Goal: Information Seeking & Learning: Learn about a topic

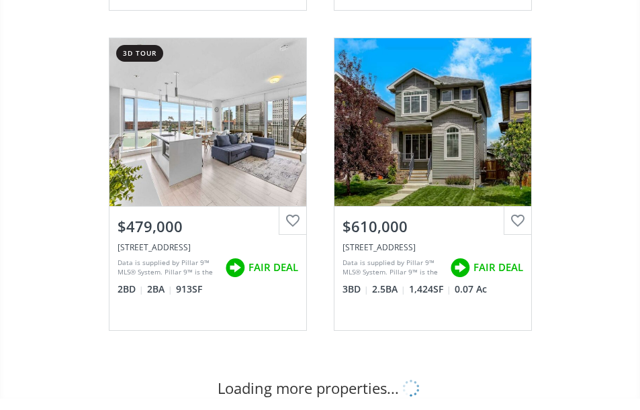
scroll to position [1544, 0]
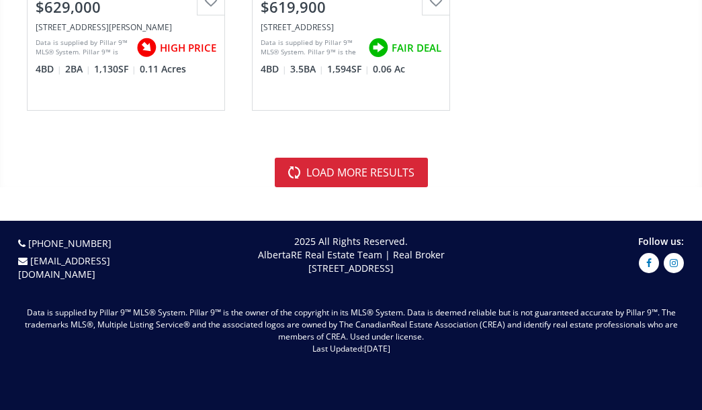
scroll to position [5431, 0]
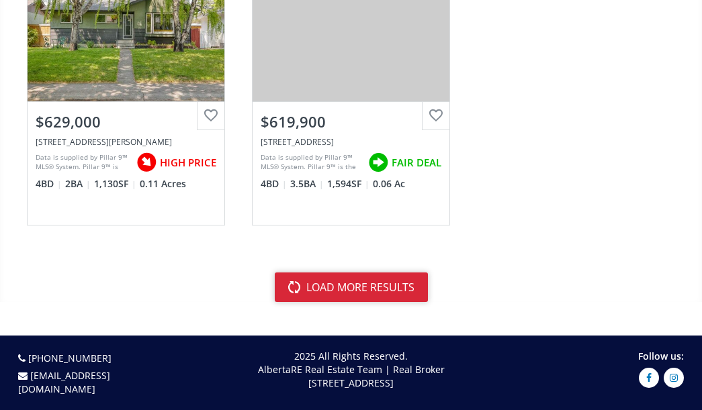
click at [356, 302] on button "load more results" at bounding box center [351, 288] width 153 height 30
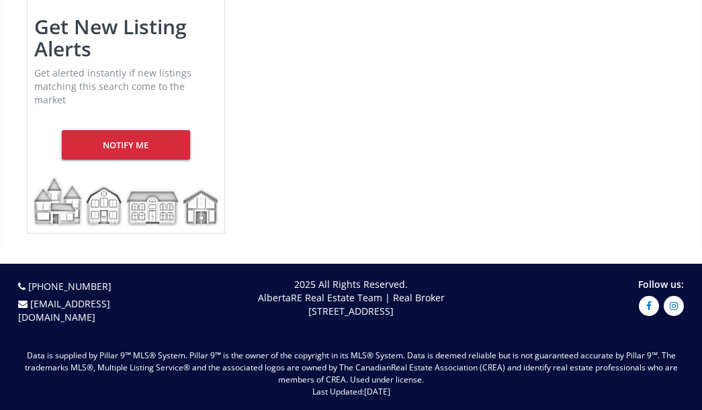
scroll to position [5766, 0]
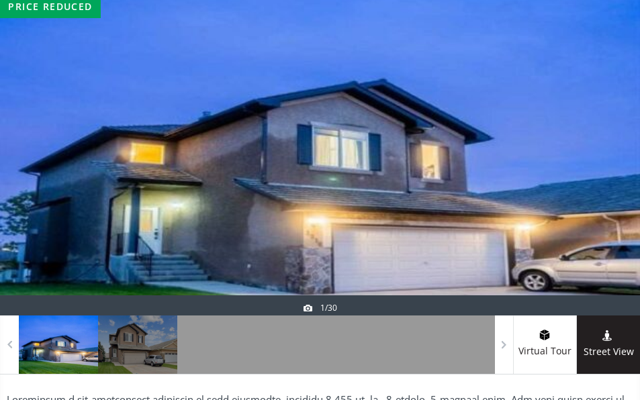
scroll to position [201, 0]
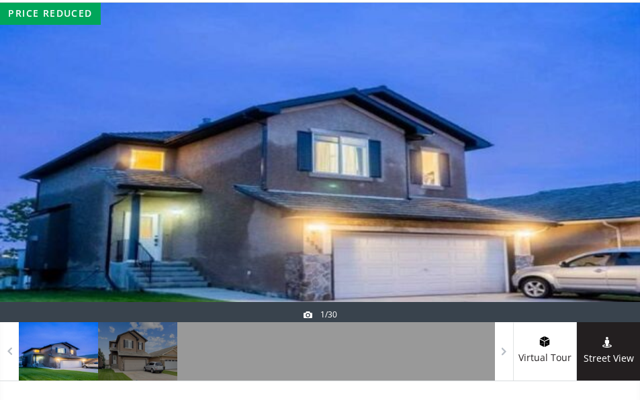
click at [385, 227] on div at bounding box center [320, 163] width 640 height 320
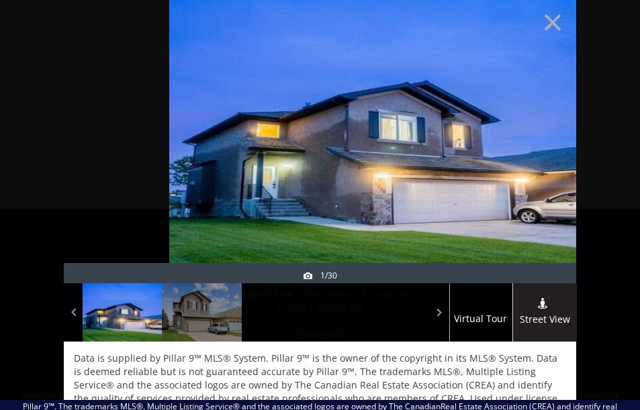
click at [567, 119] on div "× price reduced 1/30 Virtual Tour Street View Data is supplied by Pillar 9™ MLS…" at bounding box center [320, 200] width 640 height 400
click at [550, 121] on div at bounding box center [544, 162] width 64 height 302
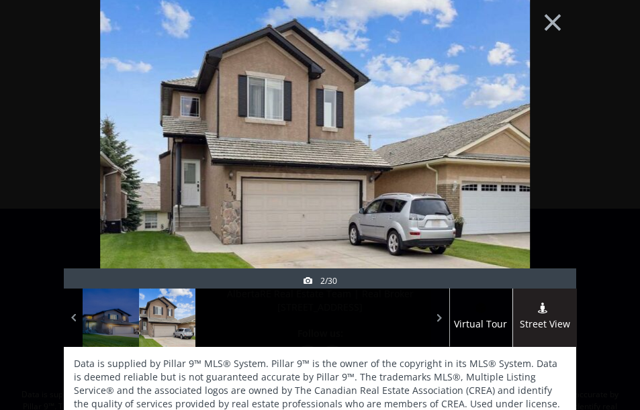
click at [540, 120] on div at bounding box center [544, 168] width 64 height 302
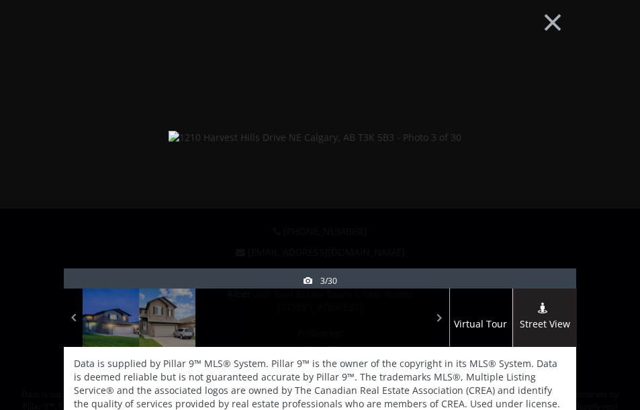
click at [540, 120] on div at bounding box center [544, 168] width 64 height 302
click at [539, 120] on div at bounding box center [544, 168] width 64 height 302
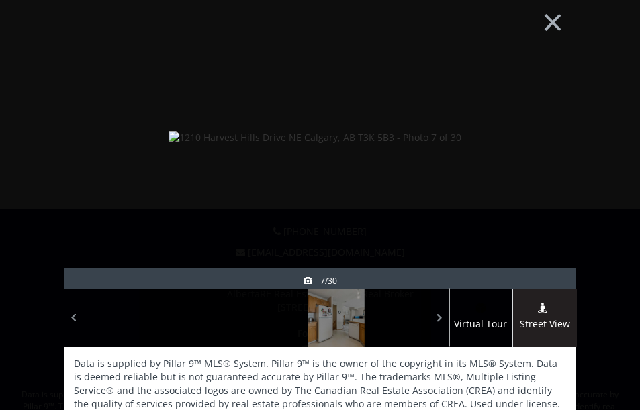
click at [539, 120] on div at bounding box center [544, 168] width 64 height 302
click at [546, 119] on div at bounding box center [544, 168] width 64 height 302
click at [545, 119] on div at bounding box center [544, 168] width 64 height 302
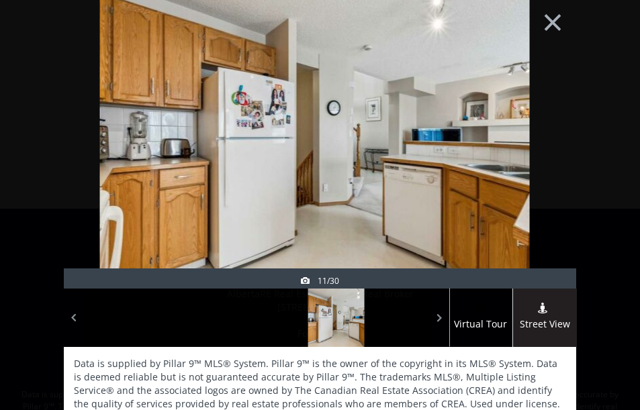
click at [545, 119] on div at bounding box center [544, 168] width 64 height 302
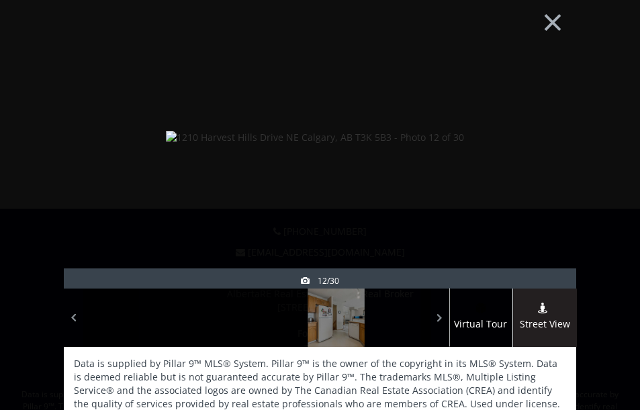
click at [545, 119] on div at bounding box center [544, 168] width 64 height 302
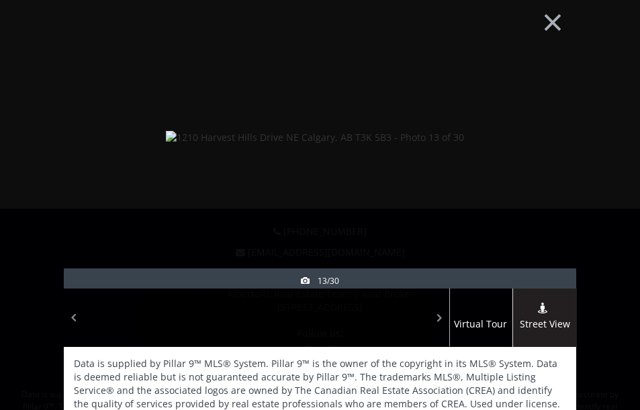
click at [545, 119] on div at bounding box center [544, 168] width 64 height 302
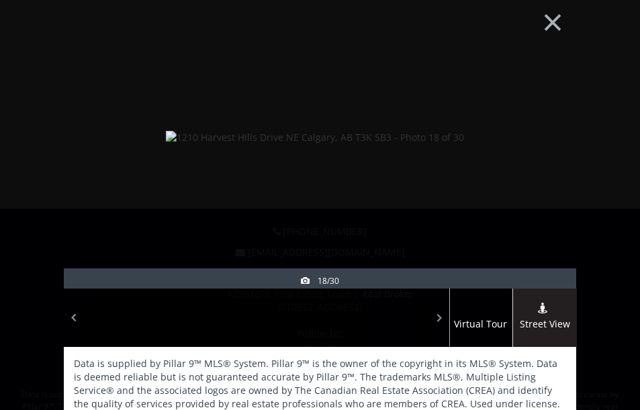
click at [545, 119] on div at bounding box center [544, 168] width 64 height 302
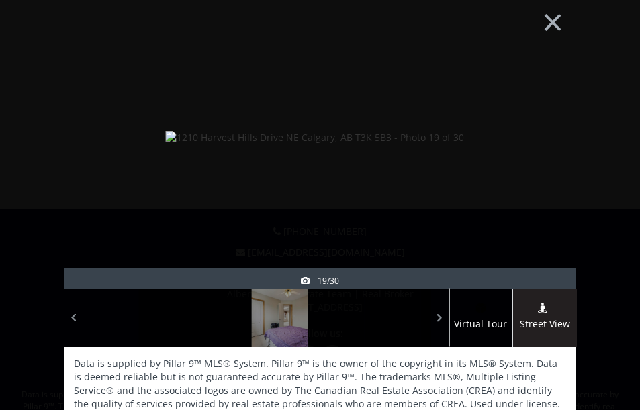
click at [91, 92] on div at bounding box center [96, 168] width 64 height 302
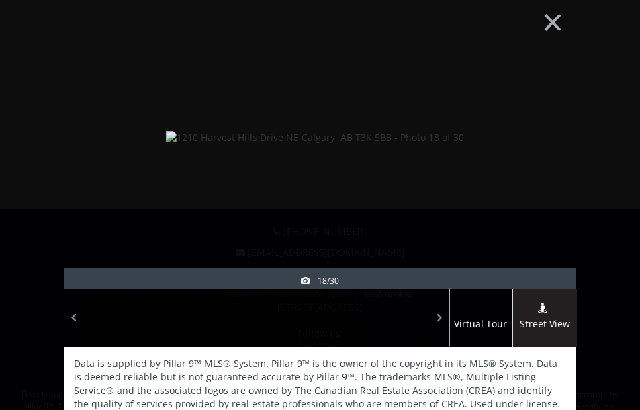
click at [545, 132] on div at bounding box center [544, 168] width 64 height 302
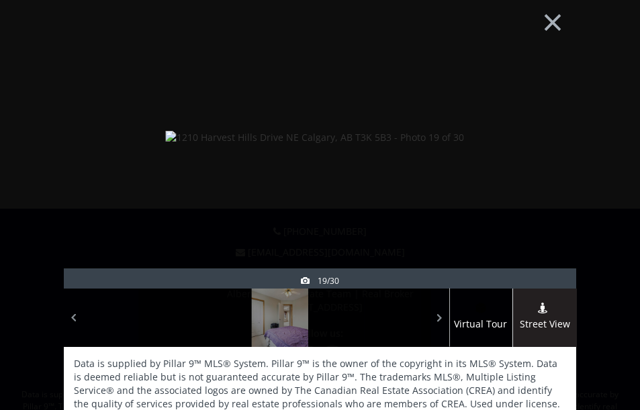
click at [544, 132] on div at bounding box center [544, 168] width 64 height 302
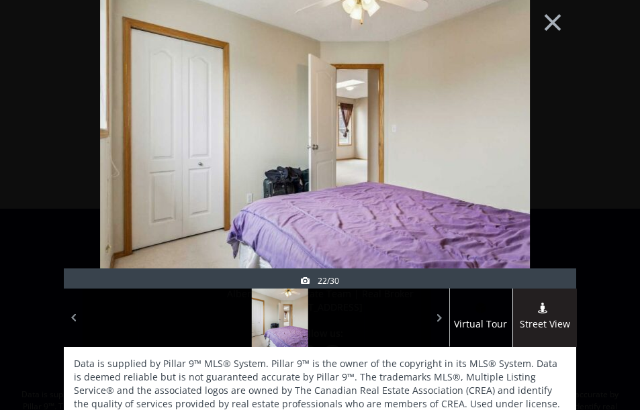
click at [544, 132] on div at bounding box center [544, 168] width 64 height 302
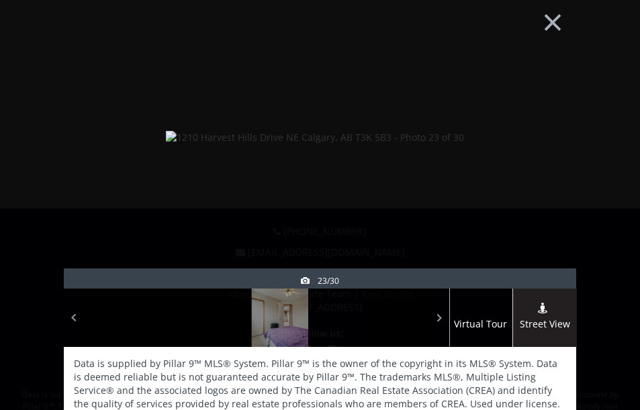
click at [544, 132] on div at bounding box center [544, 168] width 64 height 302
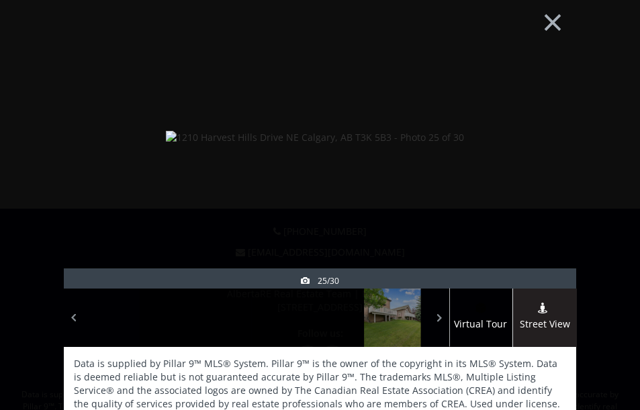
click at [544, 132] on div at bounding box center [544, 168] width 64 height 302
click at [543, 132] on div at bounding box center [544, 168] width 64 height 302
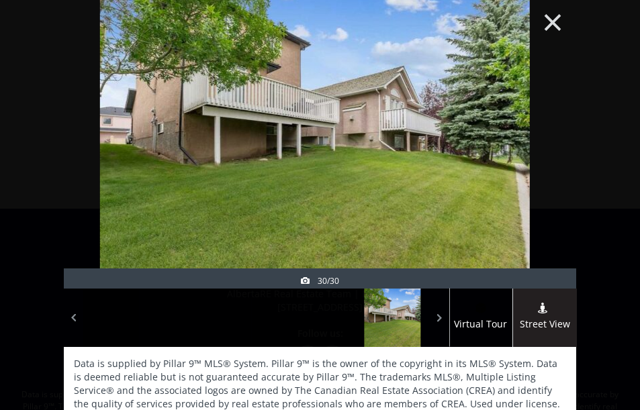
click at [548, 30] on button "×" at bounding box center [553, 20] width 74 height 55
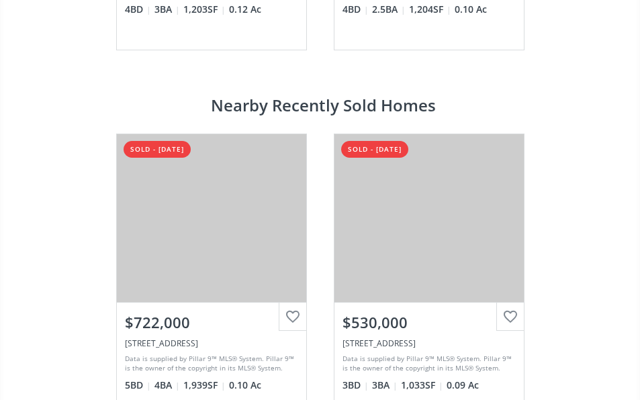
scroll to position [2618, 0]
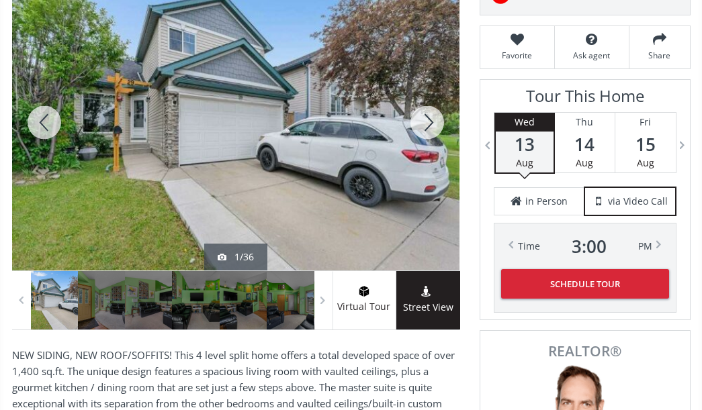
scroll to position [269, 0]
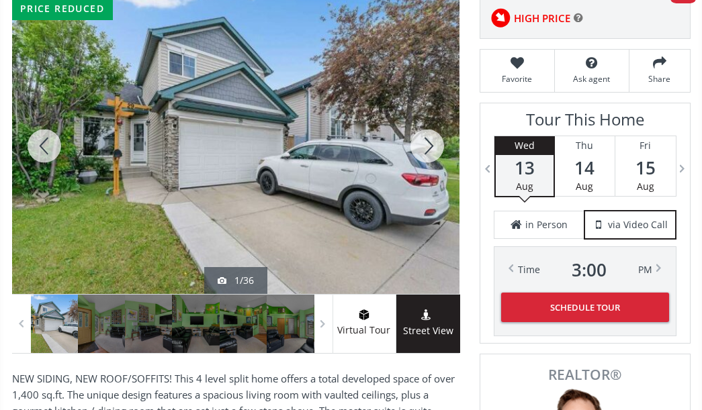
click at [430, 175] on div at bounding box center [427, 146] width 64 height 296
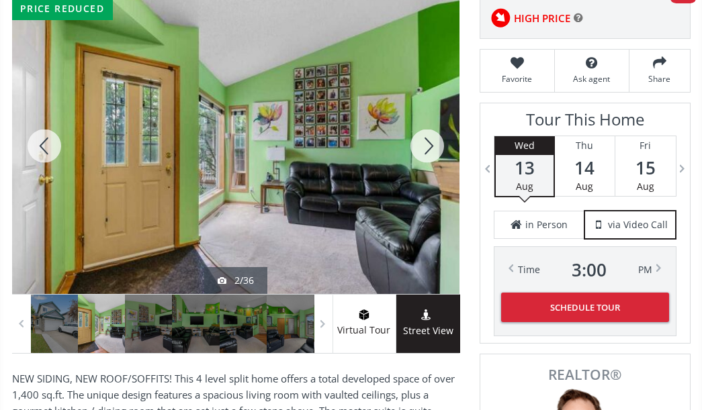
click at [430, 175] on div at bounding box center [427, 146] width 64 height 296
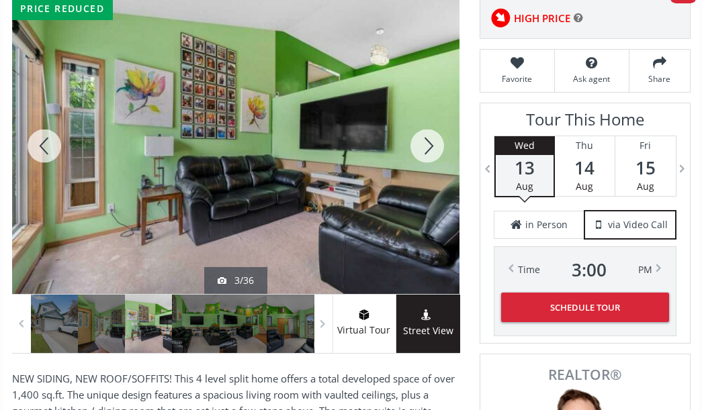
click at [430, 175] on div at bounding box center [427, 146] width 64 height 296
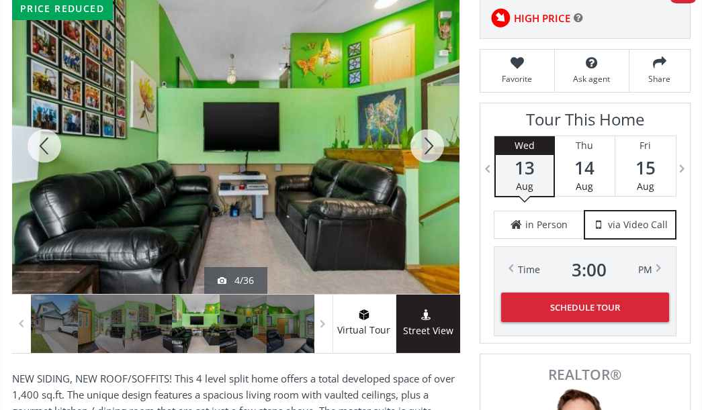
click at [428, 170] on div at bounding box center [427, 146] width 64 height 296
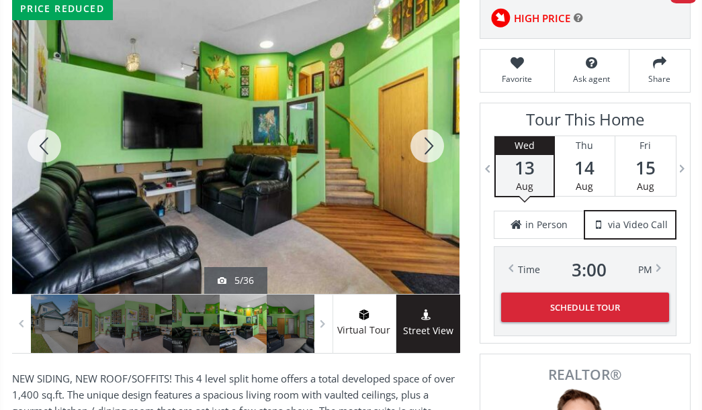
click at [427, 169] on div at bounding box center [427, 146] width 64 height 296
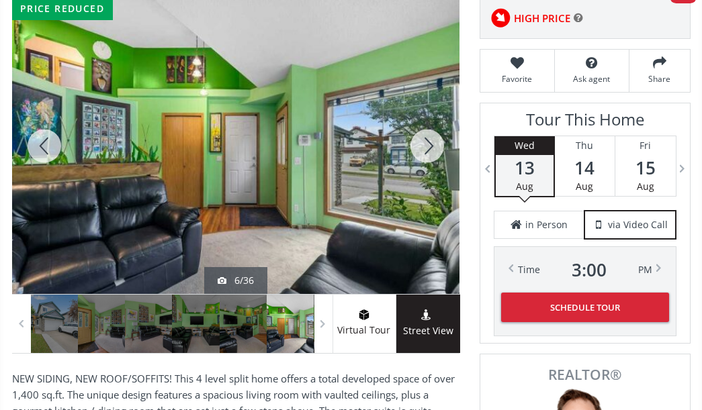
click at [426, 166] on div at bounding box center [427, 146] width 64 height 296
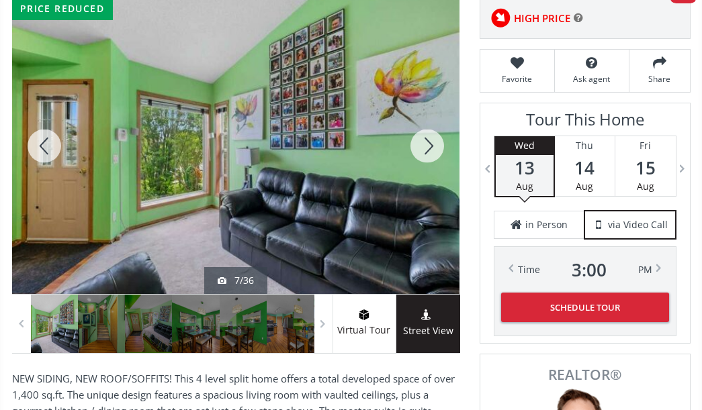
click at [426, 166] on div at bounding box center [427, 146] width 64 height 296
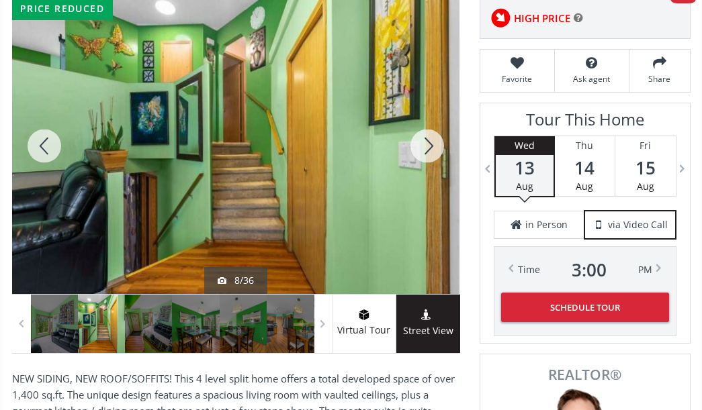
click at [426, 166] on div at bounding box center [427, 146] width 64 height 296
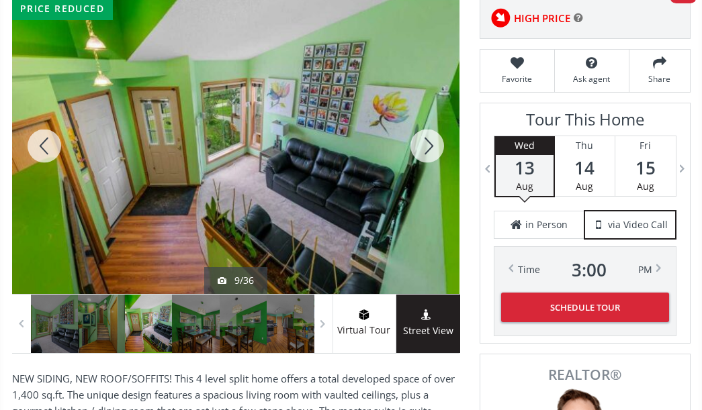
click at [426, 166] on div at bounding box center [427, 146] width 64 height 296
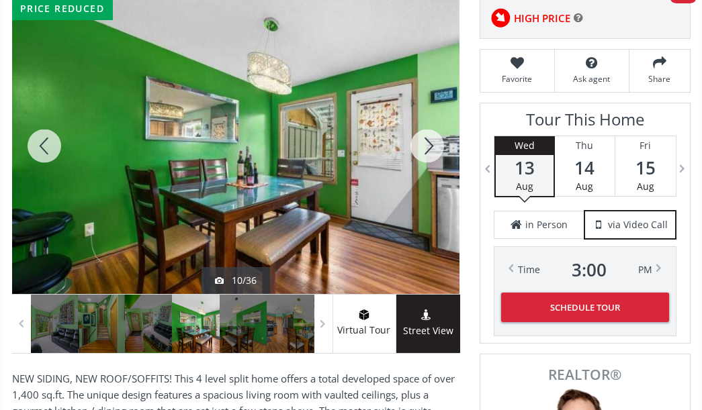
click at [426, 166] on div at bounding box center [427, 146] width 64 height 296
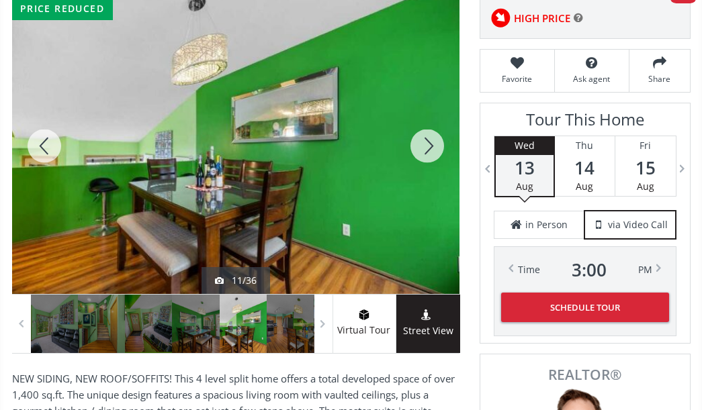
click at [426, 166] on div at bounding box center [427, 146] width 64 height 296
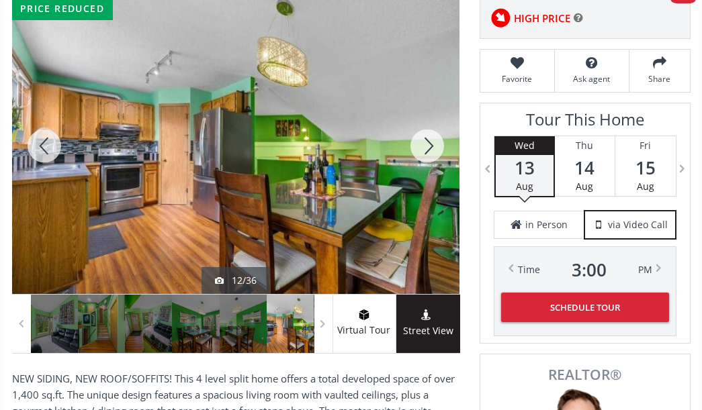
click at [426, 166] on div at bounding box center [427, 146] width 64 height 296
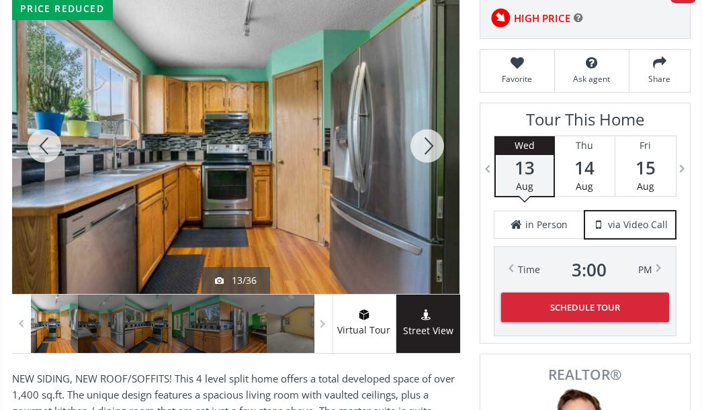
click at [426, 166] on div at bounding box center [427, 146] width 64 height 296
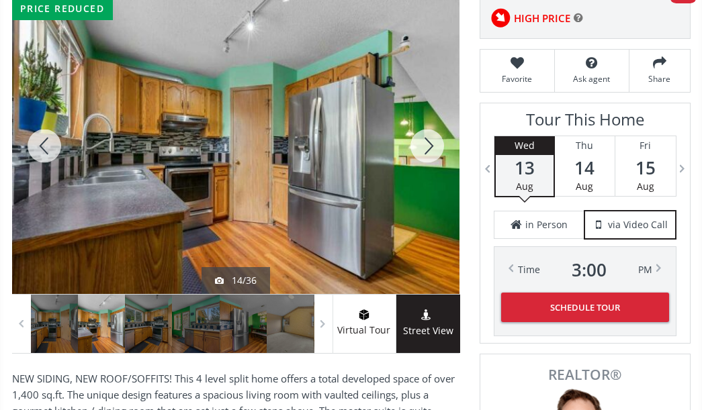
click at [426, 166] on div at bounding box center [427, 146] width 64 height 296
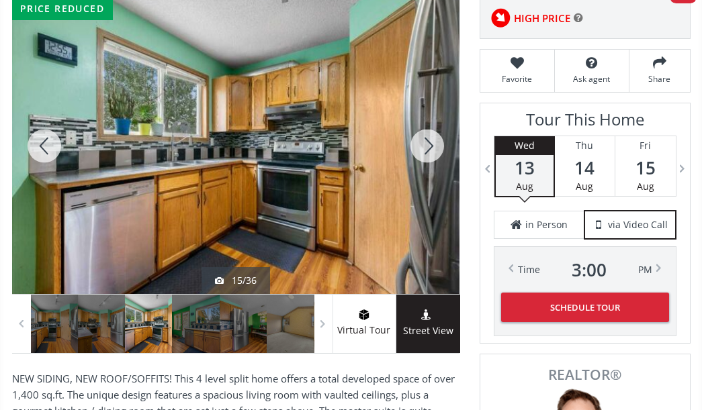
click at [426, 166] on div at bounding box center [427, 146] width 64 height 296
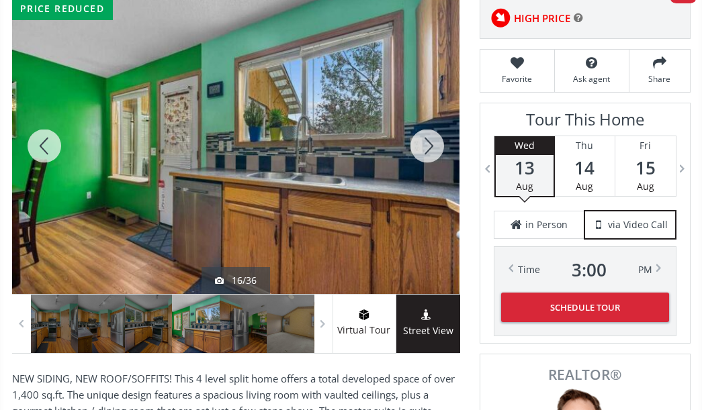
click at [426, 166] on div at bounding box center [427, 146] width 64 height 296
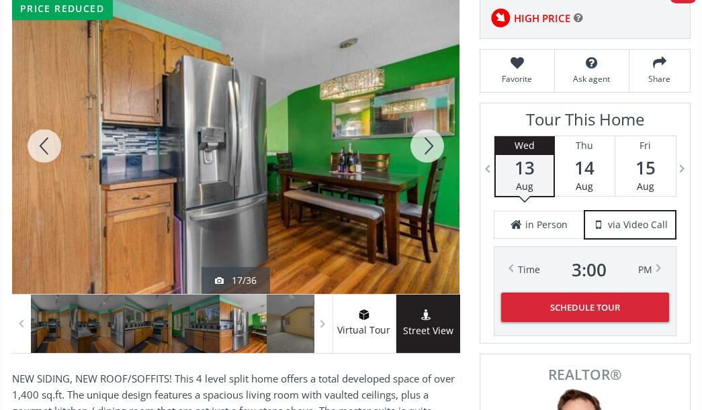
click at [426, 166] on div at bounding box center [427, 146] width 64 height 296
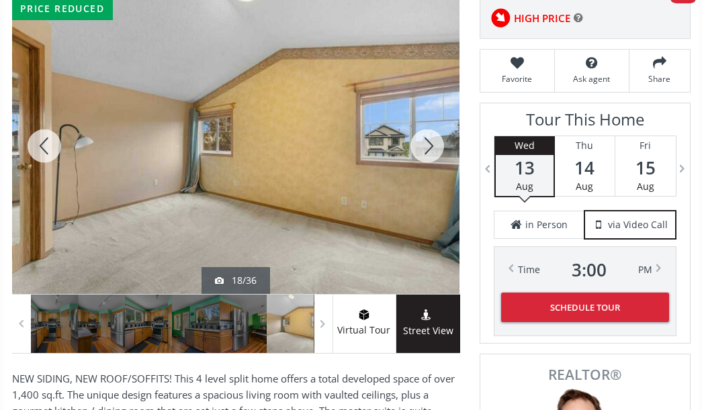
click at [426, 166] on div at bounding box center [427, 146] width 64 height 296
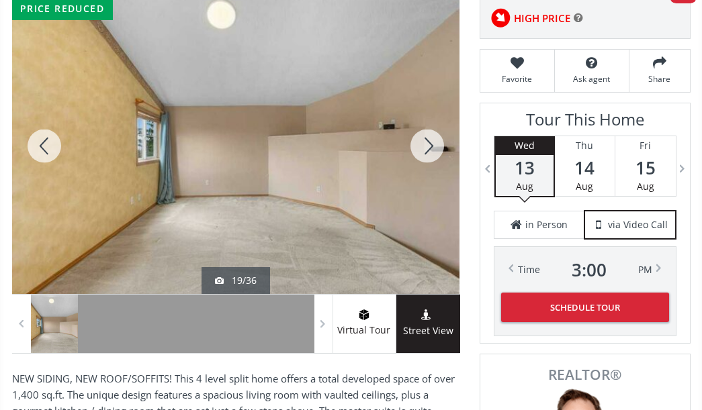
click at [426, 166] on div at bounding box center [427, 146] width 64 height 296
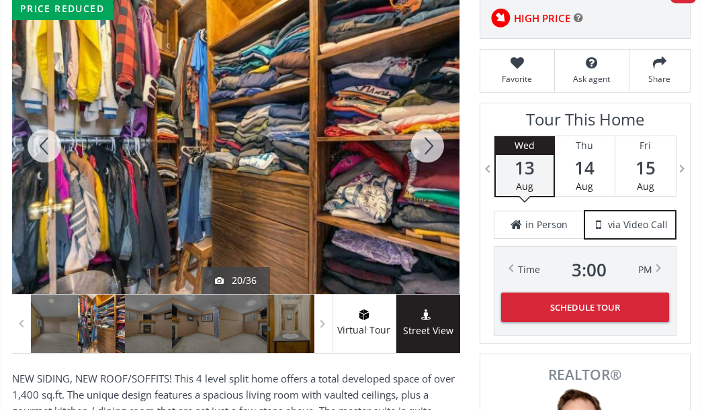
click at [426, 166] on div at bounding box center [427, 146] width 64 height 296
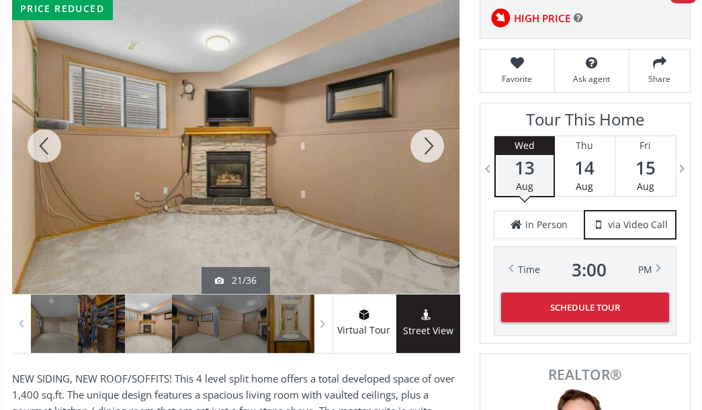
click at [426, 166] on div at bounding box center [427, 146] width 64 height 296
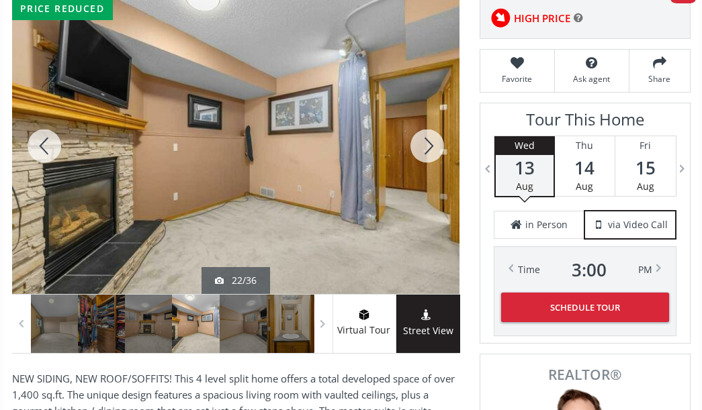
click at [426, 166] on div at bounding box center [427, 146] width 64 height 296
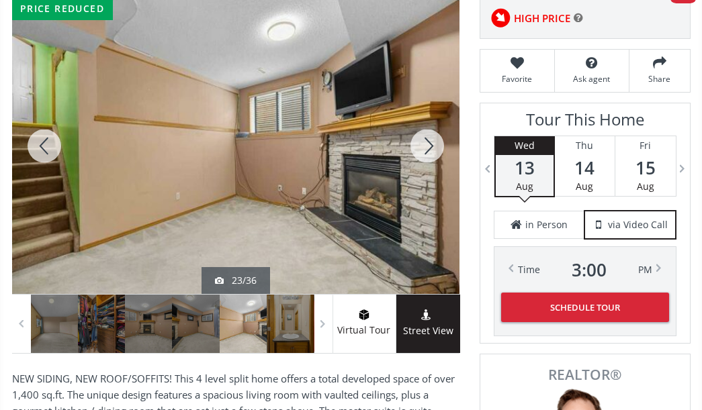
click at [426, 166] on div at bounding box center [427, 146] width 64 height 296
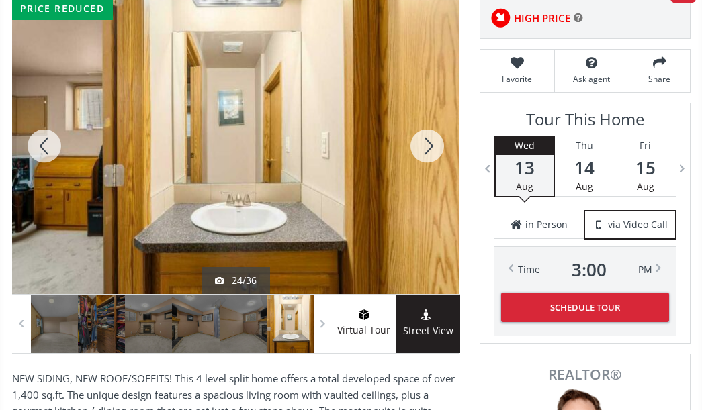
click at [426, 166] on div at bounding box center [427, 146] width 64 height 296
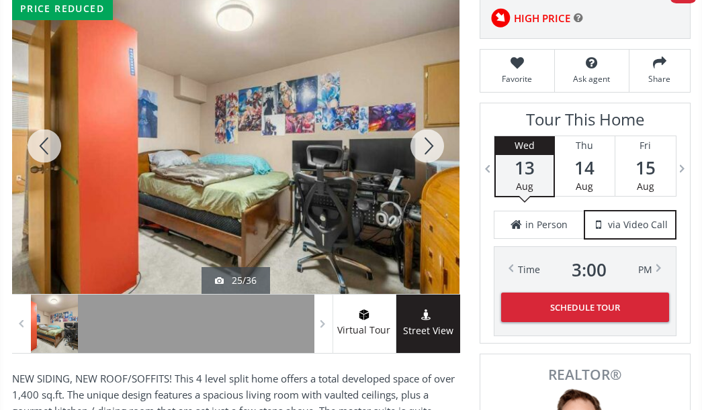
click at [426, 166] on div at bounding box center [427, 146] width 64 height 296
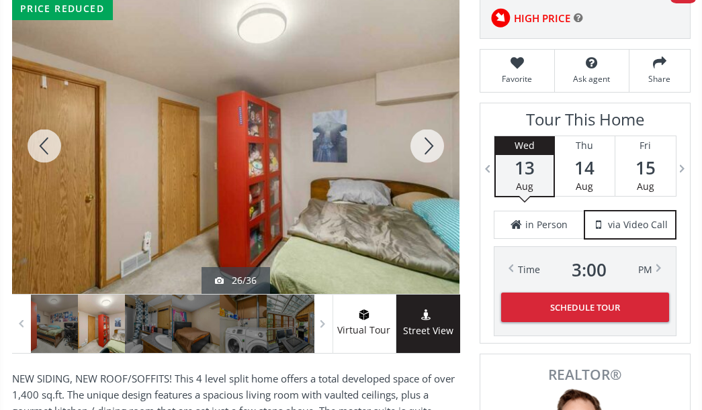
click at [426, 166] on div at bounding box center [427, 146] width 64 height 296
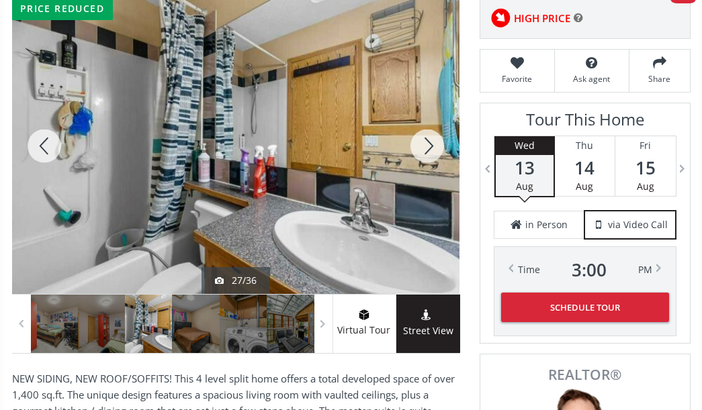
click at [426, 166] on div at bounding box center [427, 146] width 64 height 296
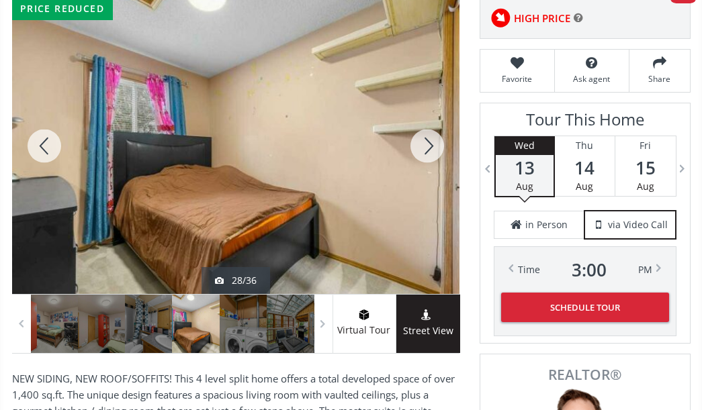
click at [426, 166] on div at bounding box center [427, 146] width 64 height 296
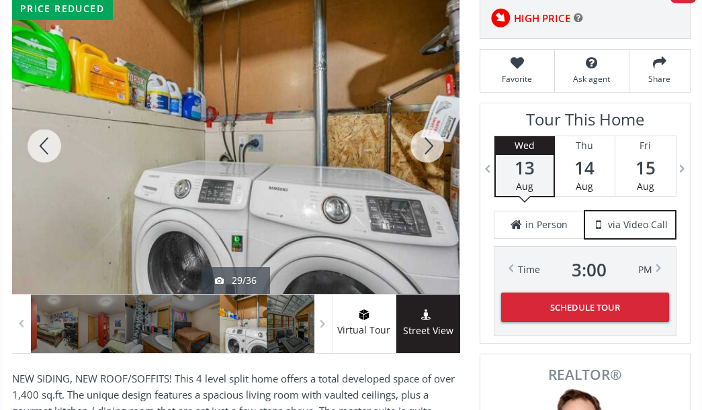
click at [426, 166] on div at bounding box center [427, 146] width 64 height 296
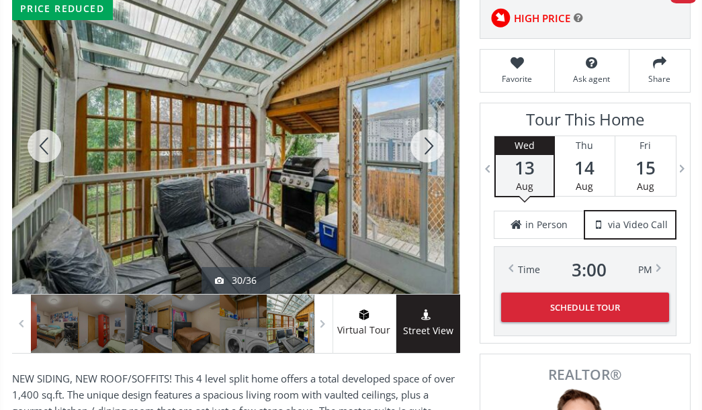
click at [426, 166] on div at bounding box center [427, 146] width 64 height 296
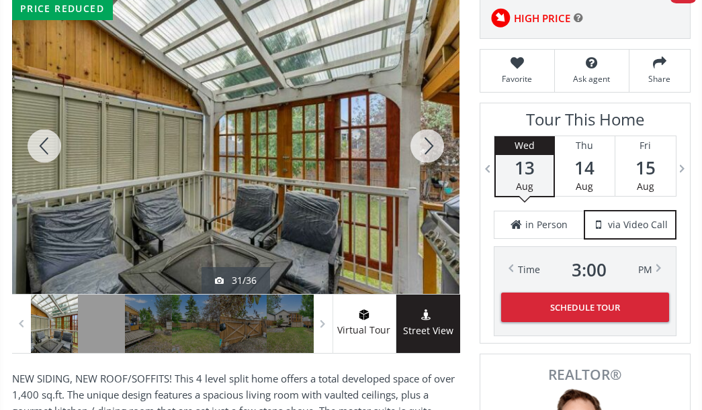
click at [426, 166] on div at bounding box center [427, 146] width 64 height 296
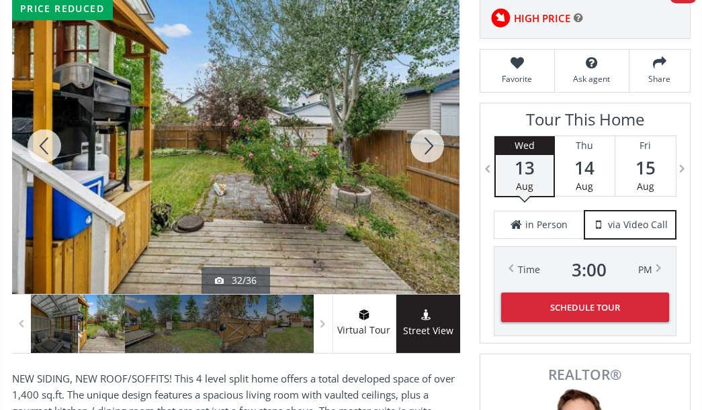
click at [426, 166] on div at bounding box center [427, 146] width 64 height 296
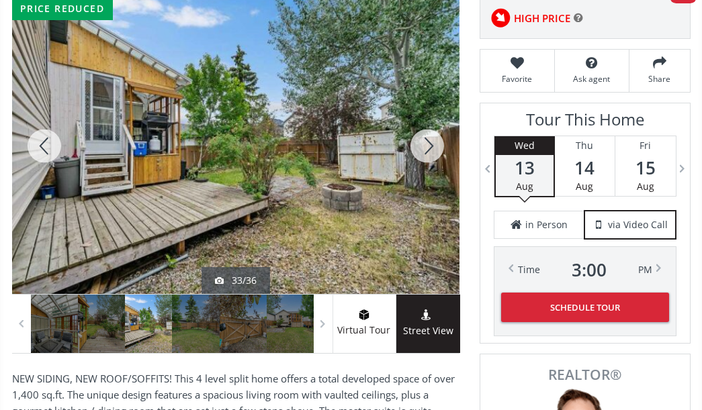
click at [56, 166] on div at bounding box center [44, 146] width 64 height 296
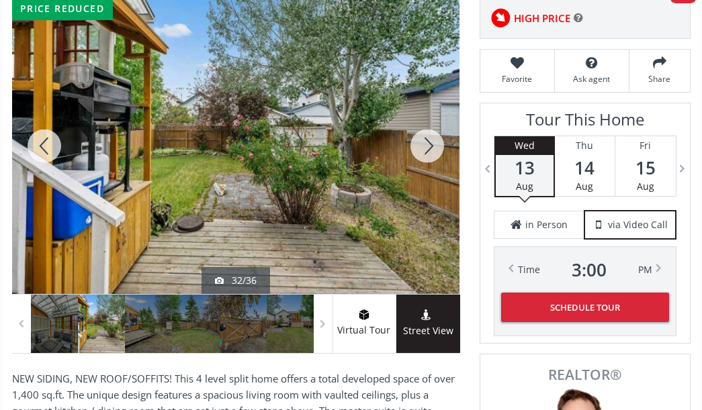
click at [445, 160] on div at bounding box center [427, 146] width 64 height 296
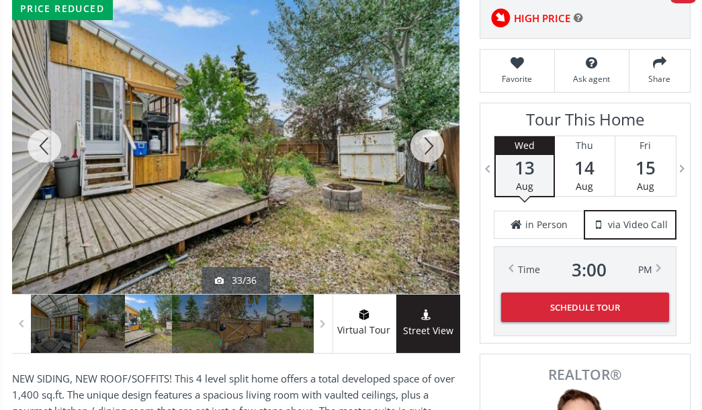
click at [432, 165] on div at bounding box center [427, 146] width 64 height 296
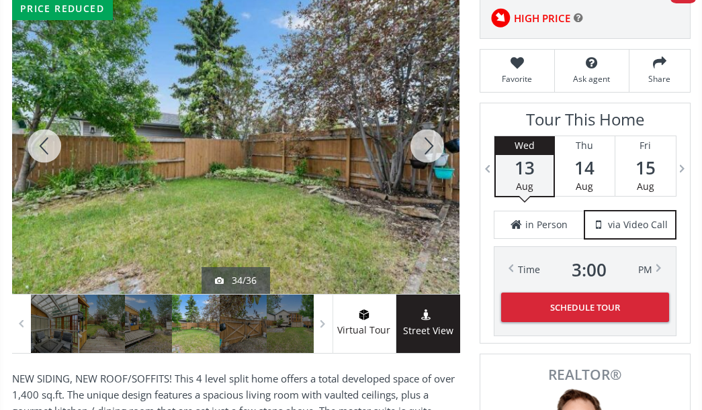
click at [432, 165] on div at bounding box center [427, 146] width 64 height 296
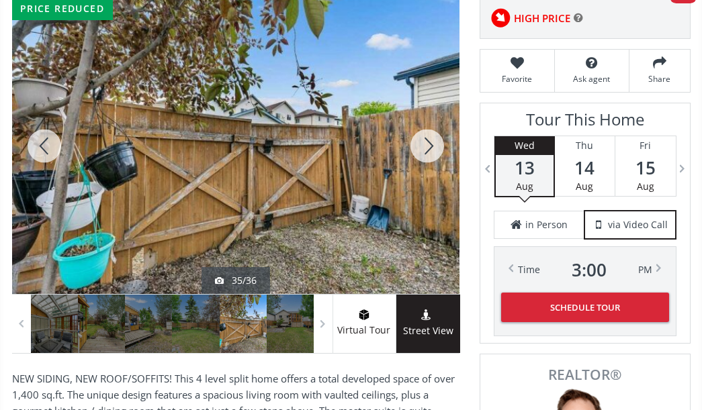
click at [432, 165] on div at bounding box center [427, 146] width 64 height 296
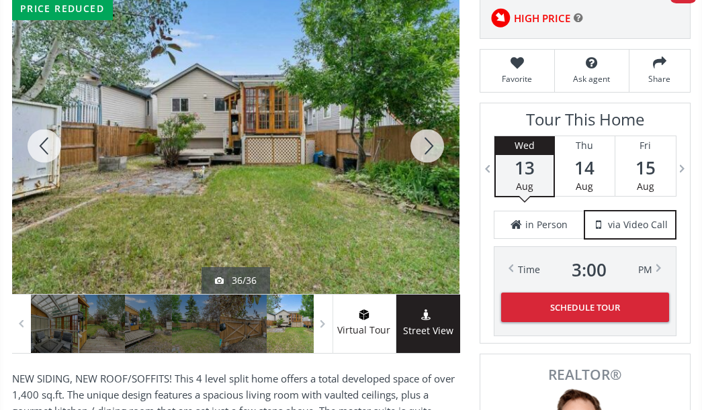
click at [432, 165] on div at bounding box center [427, 146] width 64 height 296
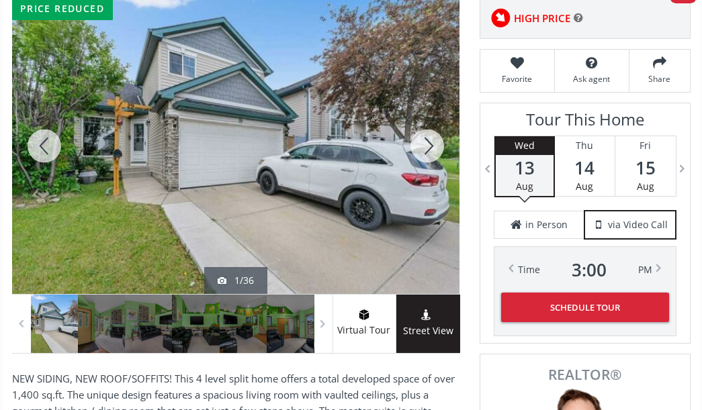
click at [432, 165] on div at bounding box center [427, 146] width 64 height 296
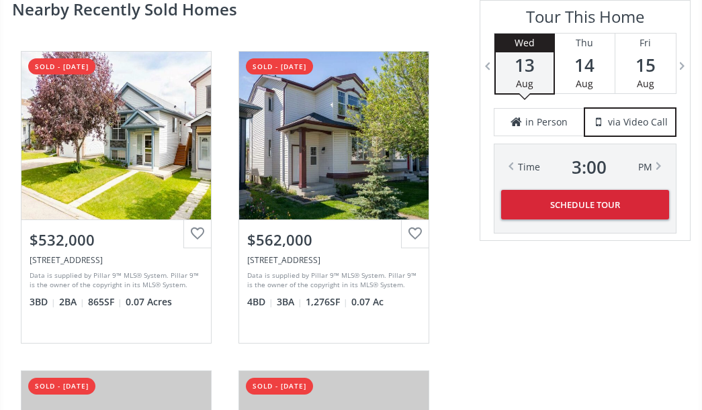
scroll to position [2820, 0]
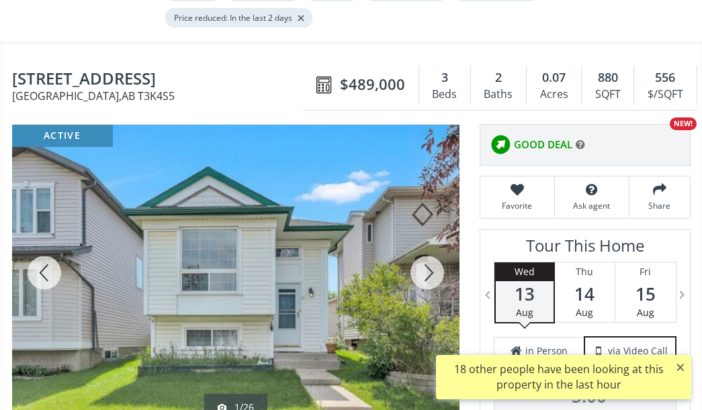
scroll to position [201, 0]
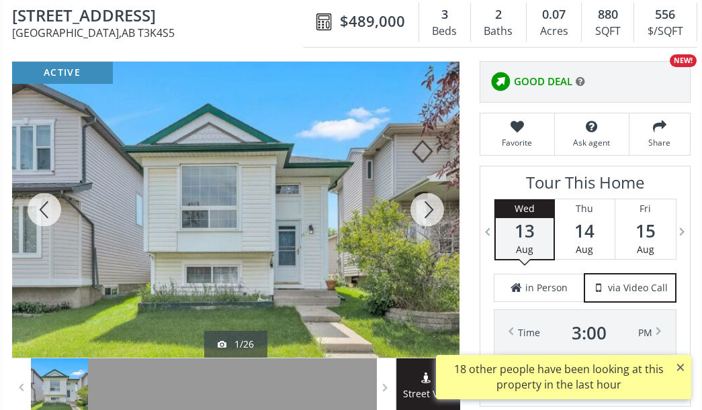
click at [440, 224] on div at bounding box center [427, 210] width 64 height 296
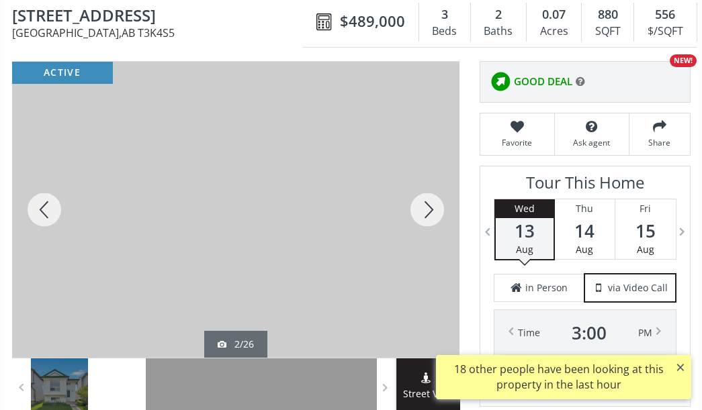
click at [439, 224] on div at bounding box center [427, 210] width 64 height 296
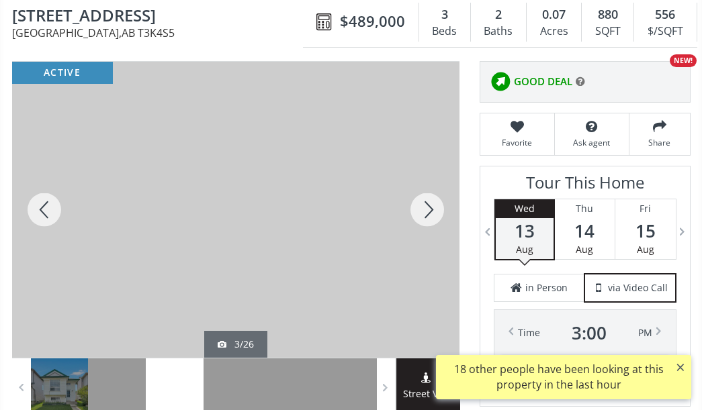
click at [435, 224] on div at bounding box center [427, 210] width 64 height 296
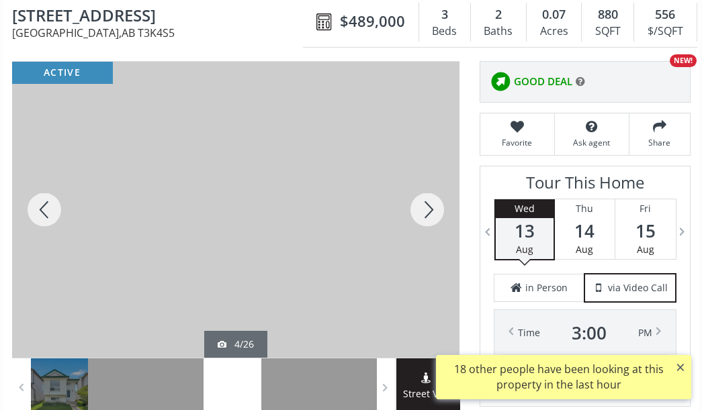
click at [435, 224] on div at bounding box center [427, 210] width 64 height 296
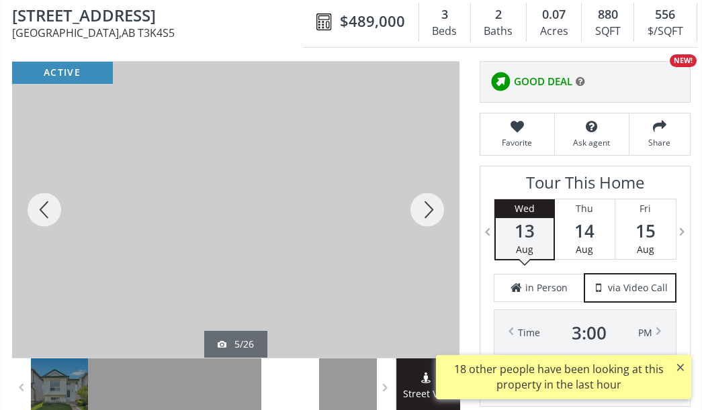
click at [435, 224] on div at bounding box center [427, 210] width 64 height 296
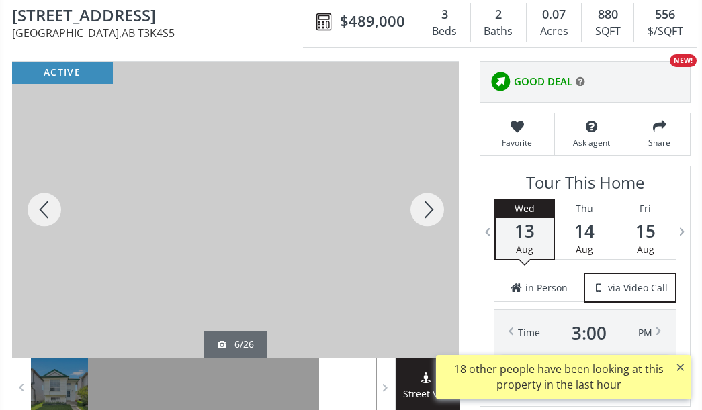
click at [435, 224] on div at bounding box center [427, 210] width 64 height 296
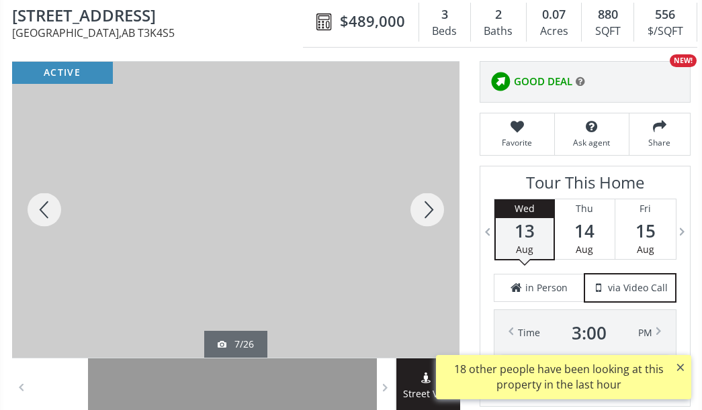
click at [435, 224] on div at bounding box center [427, 210] width 64 height 296
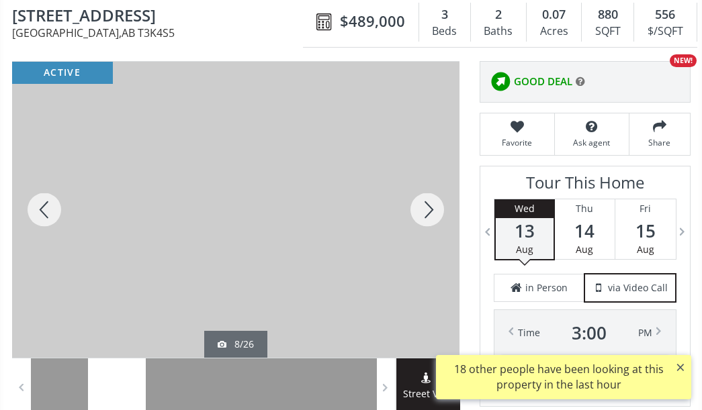
click at [435, 224] on div at bounding box center [427, 210] width 64 height 296
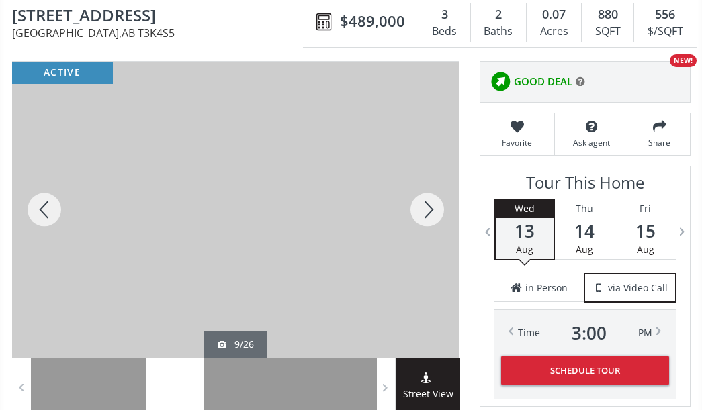
click at [435, 224] on div at bounding box center [427, 210] width 64 height 296
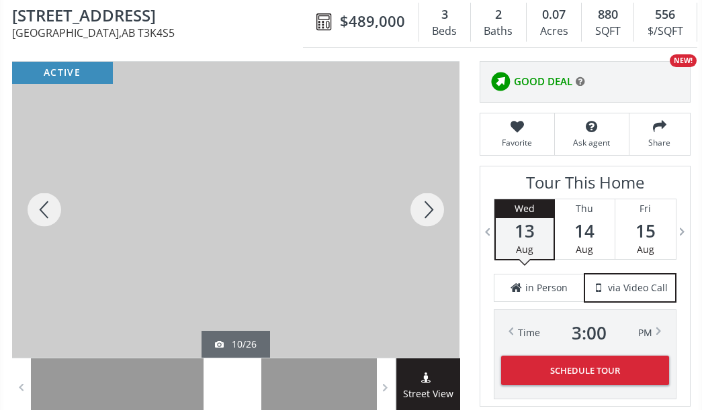
click at [435, 224] on div at bounding box center [427, 210] width 64 height 296
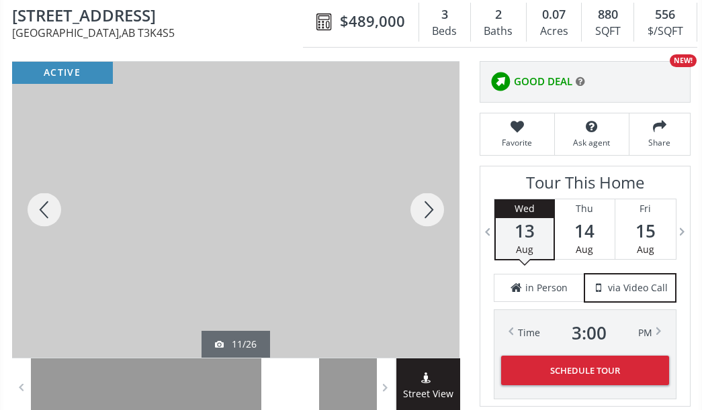
click at [435, 224] on div at bounding box center [427, 210] width 64 height 296
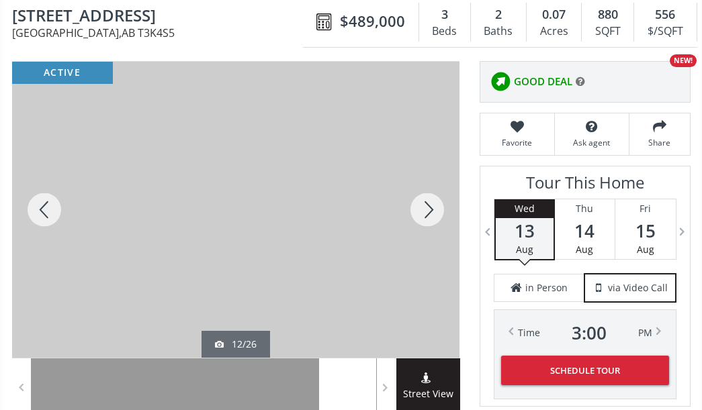
click at [435, 224] on div at bounding box center [427, 210] width 64 height 296
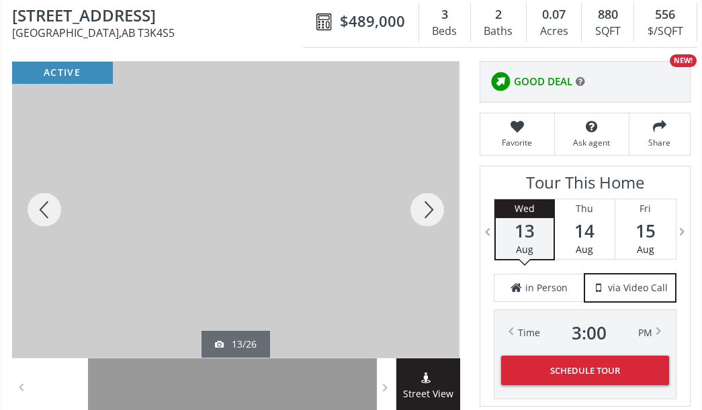
click at [435, 224] on div at bounding box center [427, 210] width 64 height 296
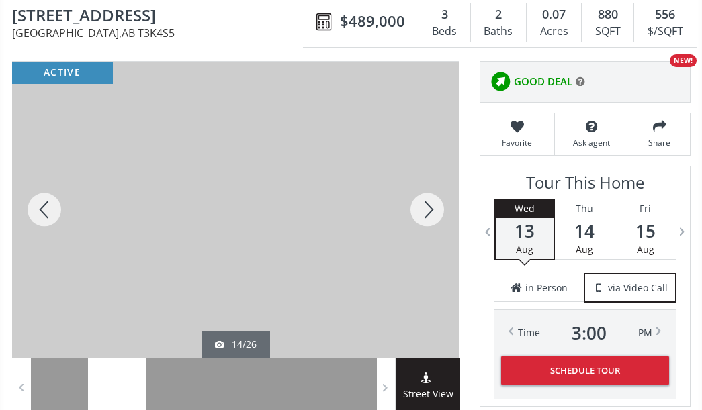
click at [435, 224] on div at bounding box center [427, 210] width 64 height 296
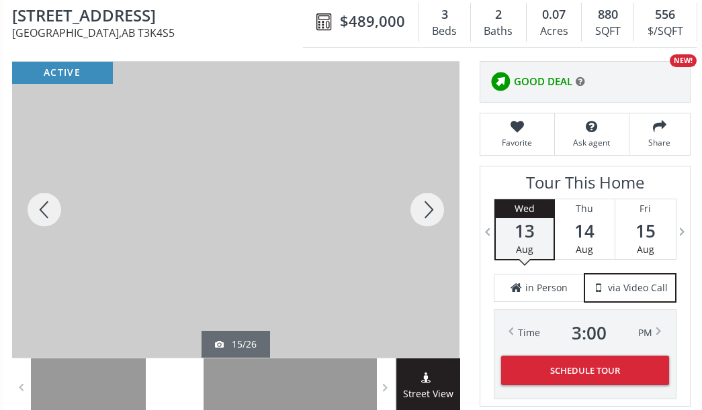
click at [435, 224] on div at bounding box center [427, 210] width 64 height 296
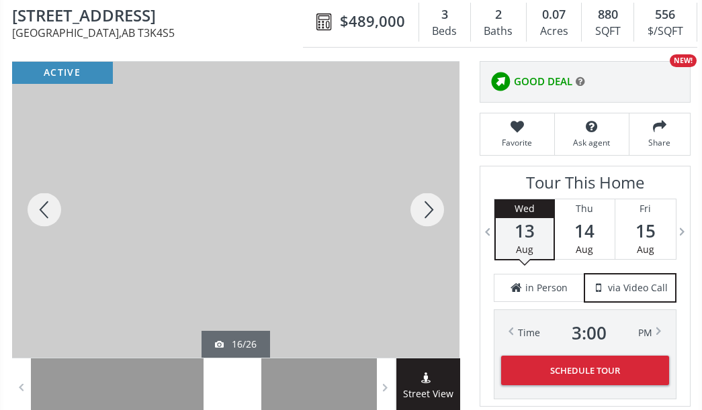
click at [435, 224] on div at bounding box center [427, 210] width 64 height 296
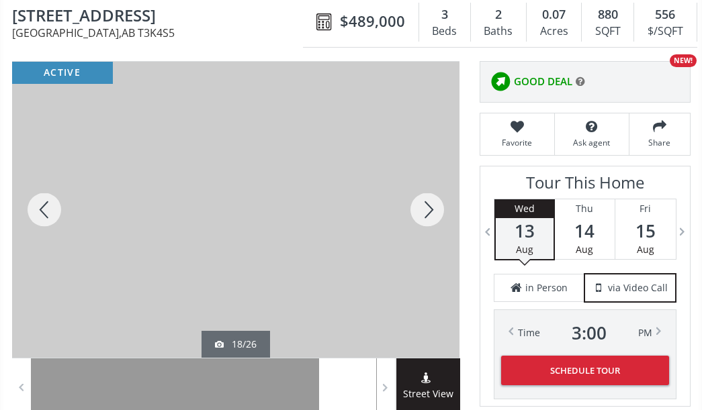
click at [435, 224] on div at bounding box center [427, 210] width 64 height 296
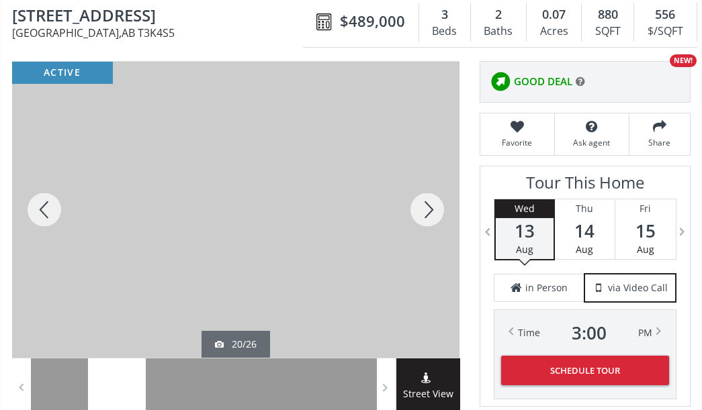
click at [435, 224] on div at bounding box center [427, 210] width 64 height 296
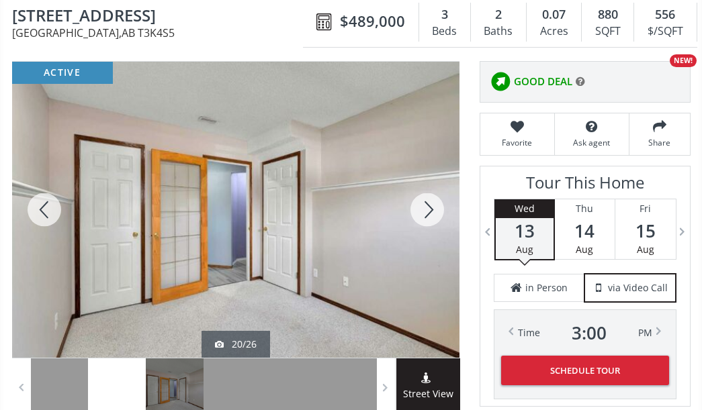
click at [435, 224] on div at bounding box center [427, 210] width 64 height 296
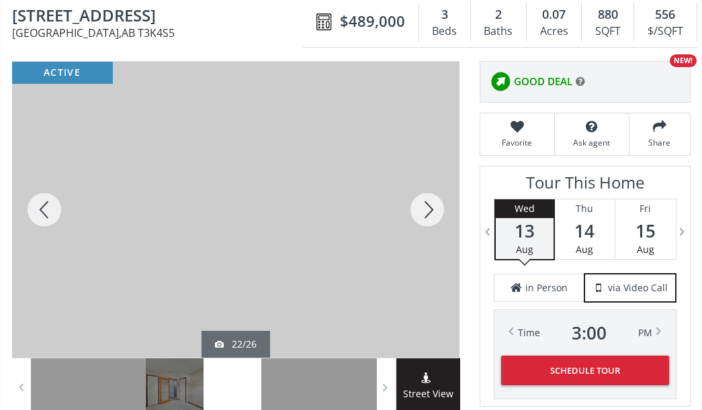
click at [435, 224] on div at bounding box center [427, 210] width 64 height 296
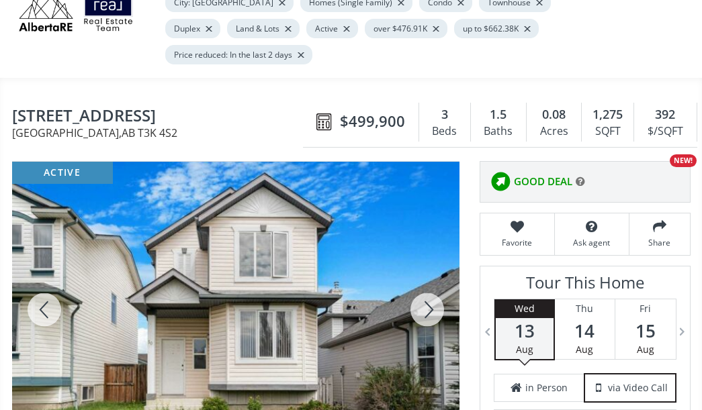
scroll to position [134, 0]
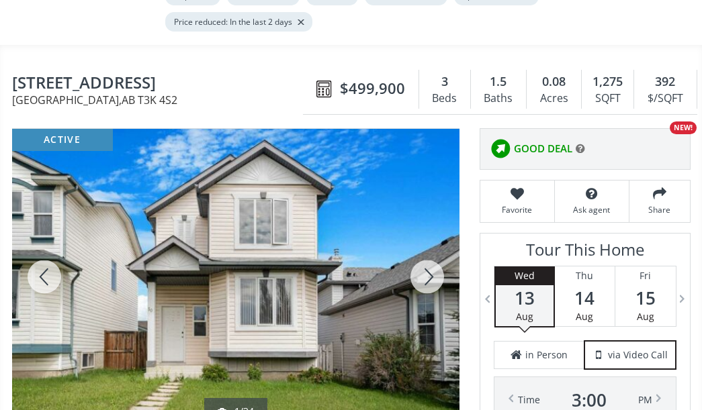
click at [422, 285] on div at bounding box center [427, 277] width 64 height 296
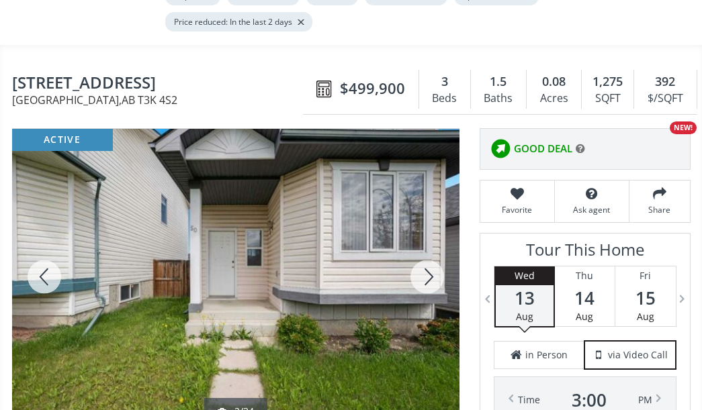
click at [422, 284] on div at bounding box center [427, 277] width 64 height 296
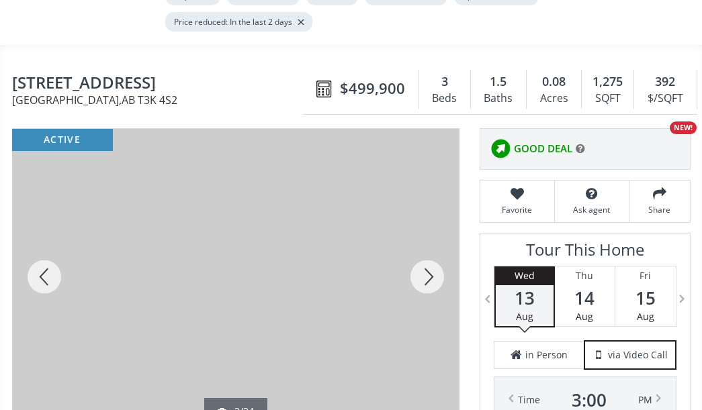
click at [422, 284] on div at bounding box center [427, 277] width 64 height 296
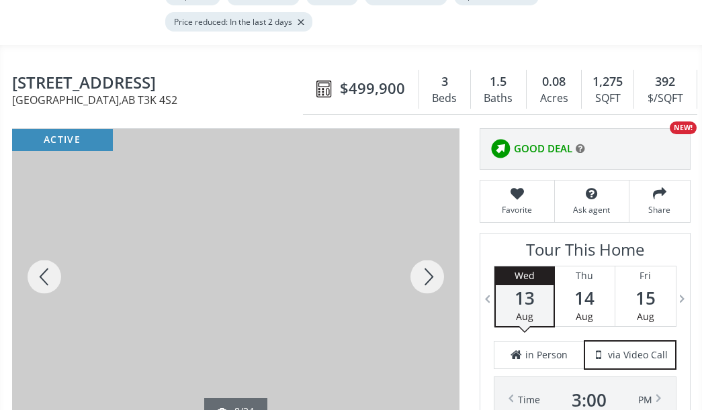
click at [422, 284] on div at bounding box center [427, 277] width 64 height 296
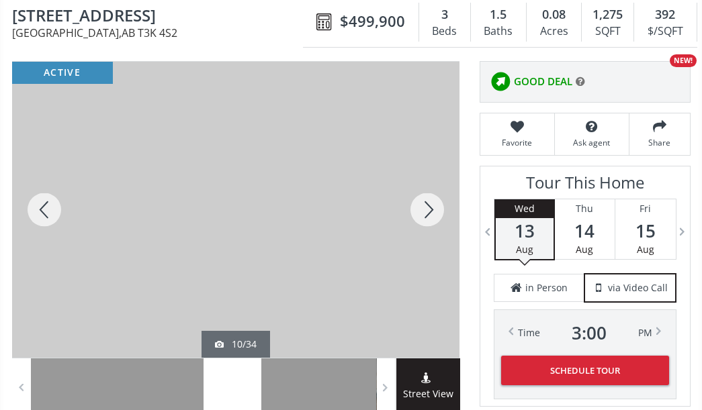
click at [414, 222] on div at bounding box center [427, 210] width 64 height 296
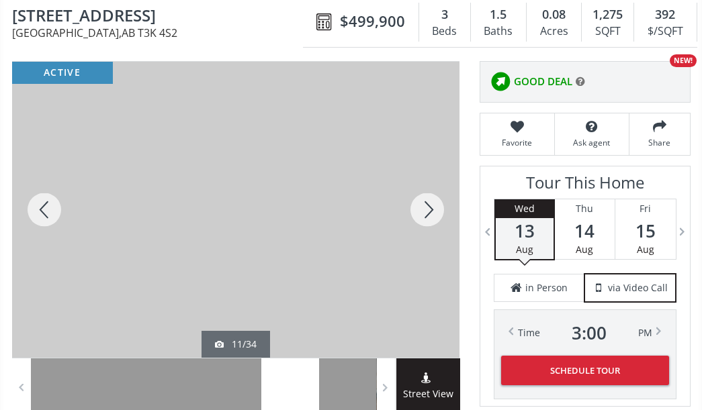
click at [416, 222] on div at bounding box center [427, 210] width 64 height 296
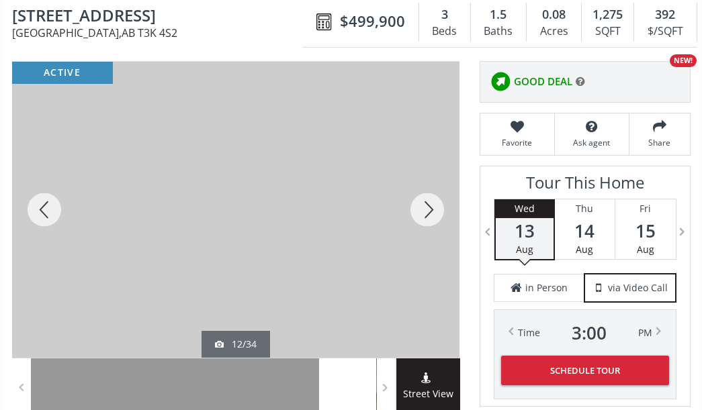
click at [416, 222] on div at bounding box center [427, 210] width 64 height 296
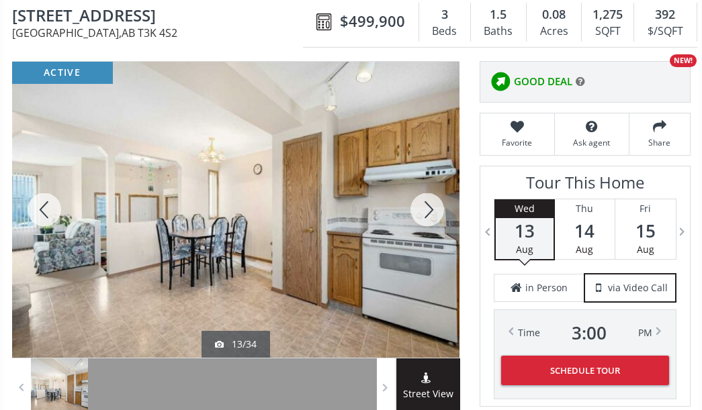
click at [416, 222] on div at bounding box center [427, 210] width 64 height 296
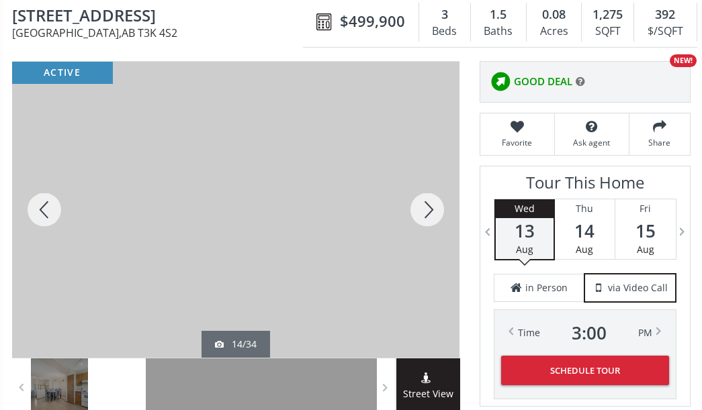
click at [416, 222] on div at bounding box center [427, 210] width 64 height 296
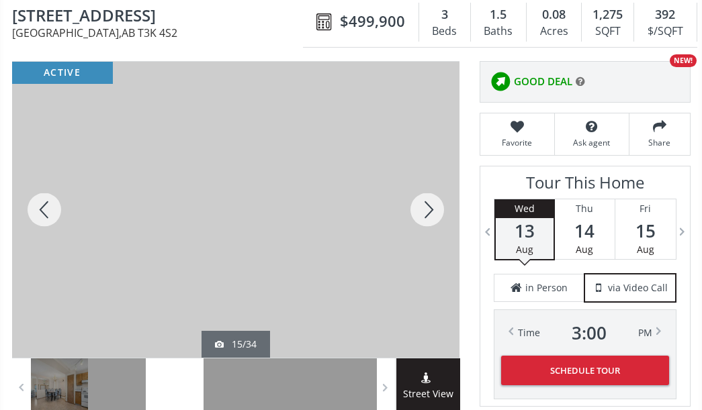
click at [416, 222] on div at bounding box center [427, 210] width 64 height 296
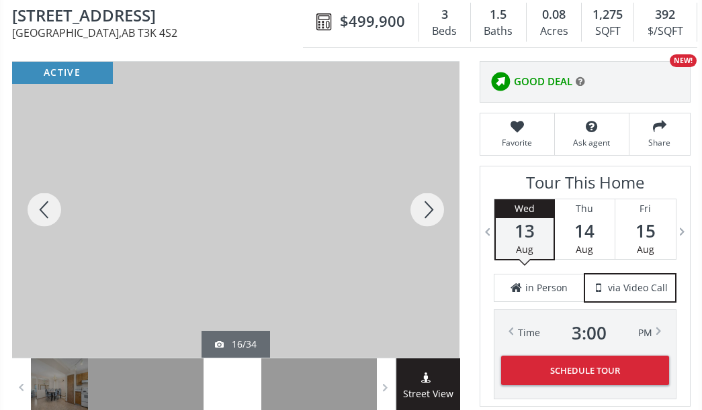
click at [416, 222] on div at bounding box center [427, 210] width 64 height 296
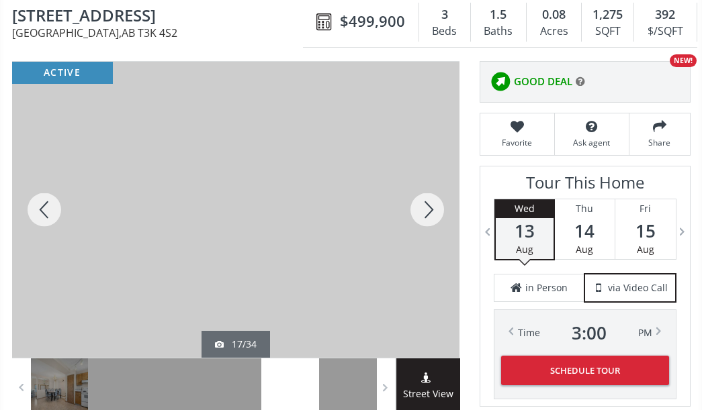
click at [416, 222] on div at bounding box center [427, 210] width 64 height 296
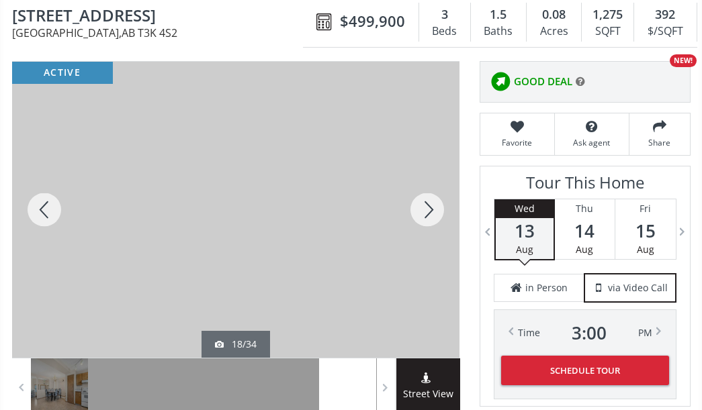
click at [416, 222] on div at bounding box center [427, 210] width 64 height 296
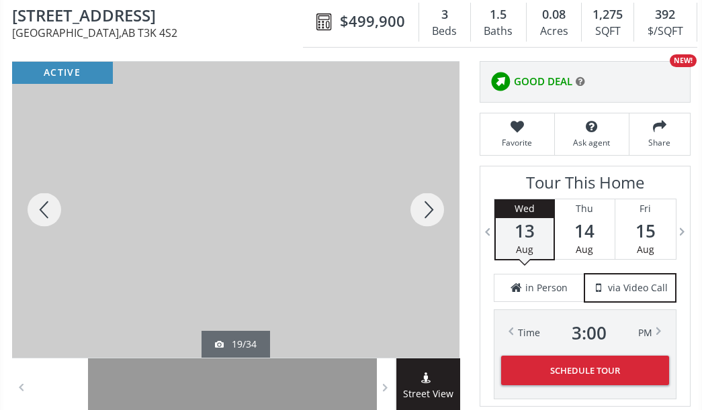
click at [416, 222] on div at bounding box center [427, 210] width 64 height 296
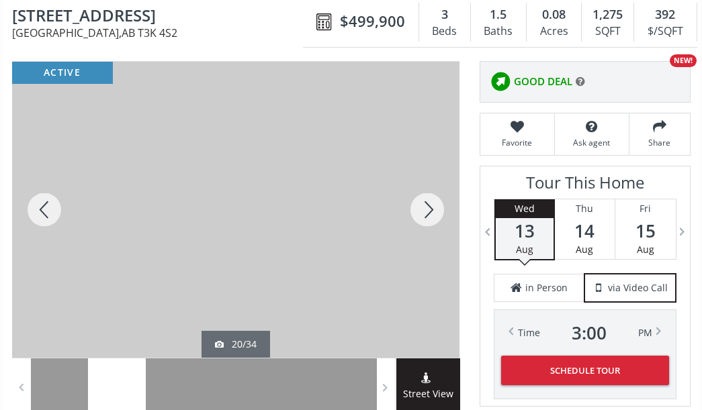
click at [416, 222] on div at bounding box center [427, 210] width 64 height 296
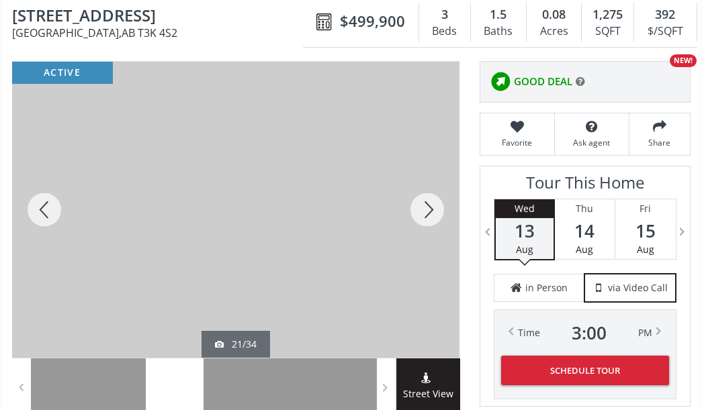
click at [416, 222] on div at bounding box center [427, 210] width 64 height 296
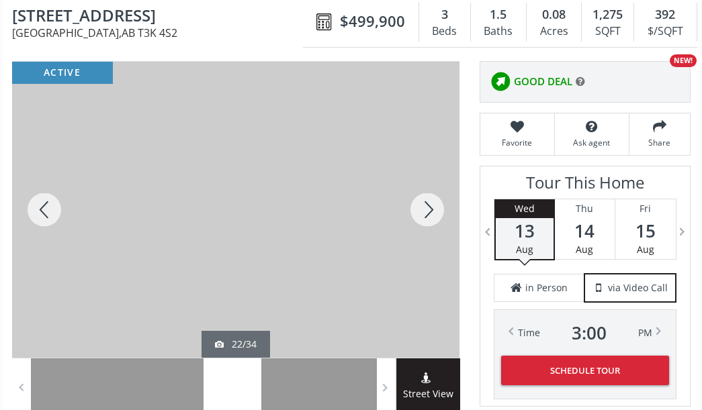
click at [416, 222] on div at bounding box center [427, 210] width 64 height 296
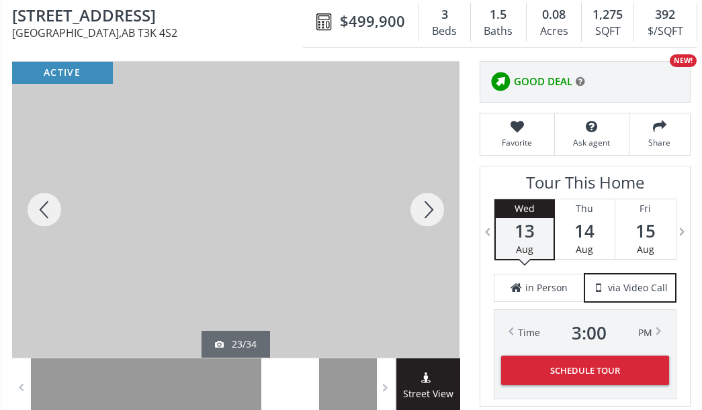
click at [416, 222] on div at bounding box center [427, 210] width 64 height 296
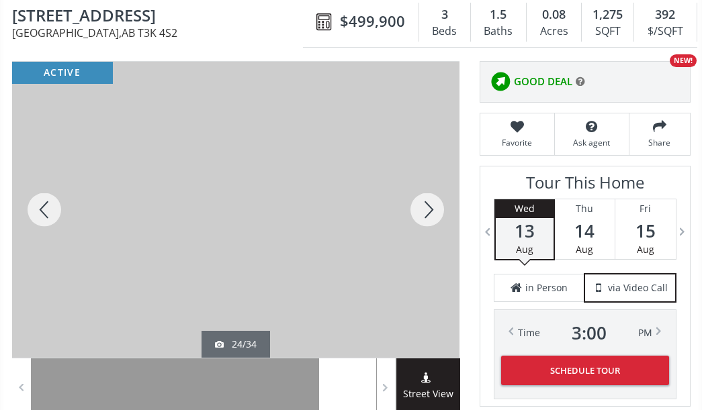
click at [416, 222] on div at bounding box center [427, 210] width 64 height 296
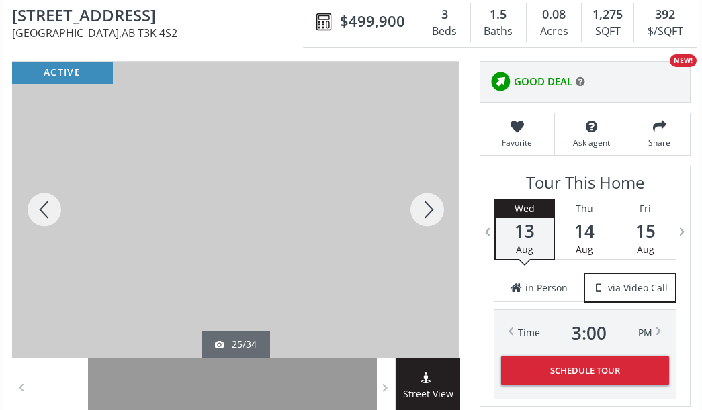
click at [416, 222] on div at bounding box center [427, 210] width 64 height 296
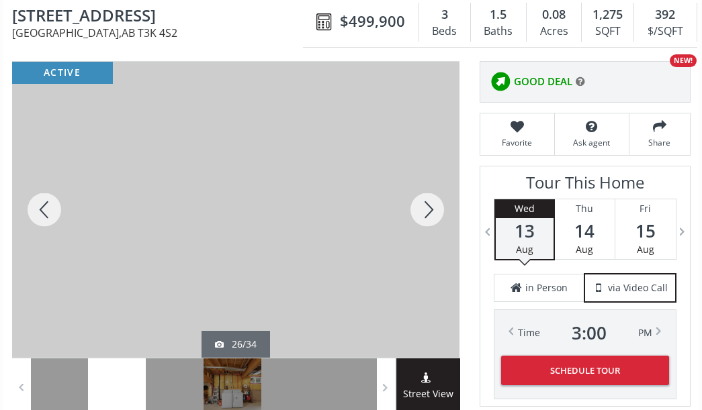
click at [416, 222] on div at bounding box center [427, 210] width 64 height 296
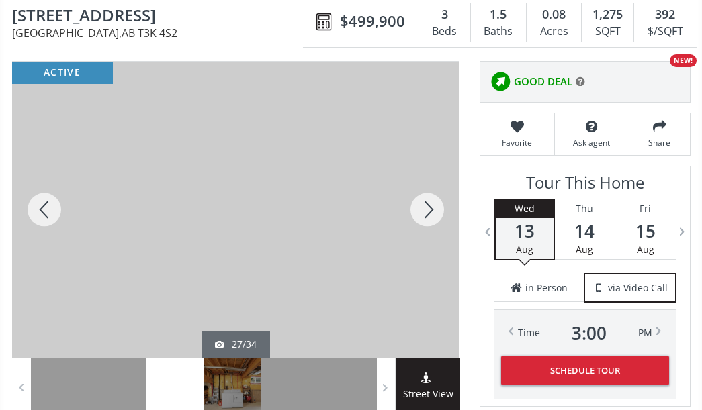
click at [416, 222] on div at bounding box center [427, 210] width 64 height 296
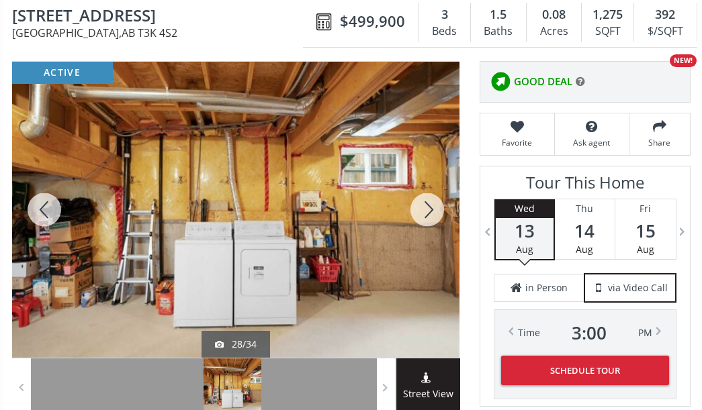
click at [416, 222] on div at bounding box center [427, 210] width 64 height 296
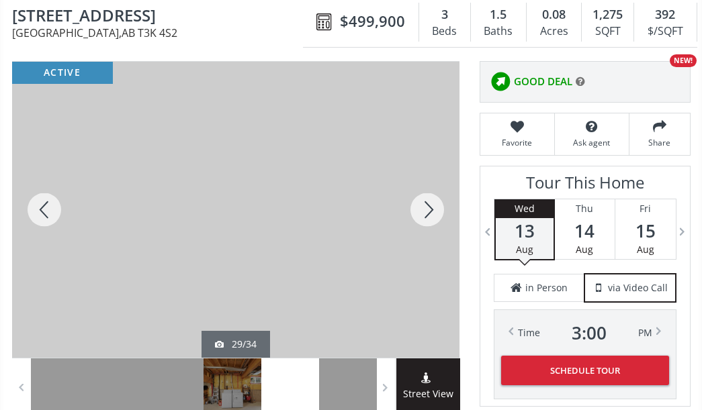
click at [416, 222] on div at bounding box center [427, 210] width 64 height 296
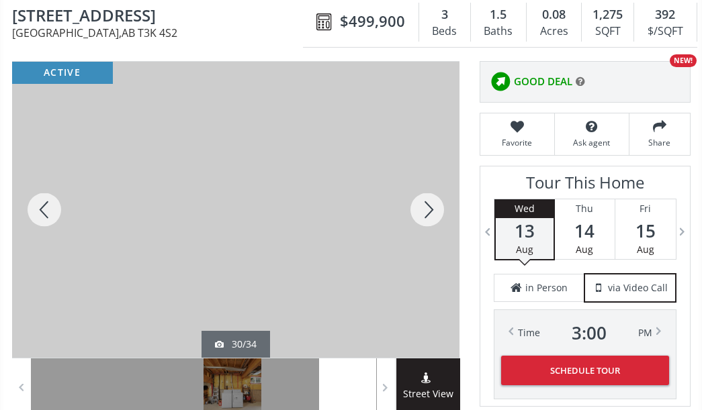
click at [416, 222] on div at bounding box center [427, 210] width 64 height 296
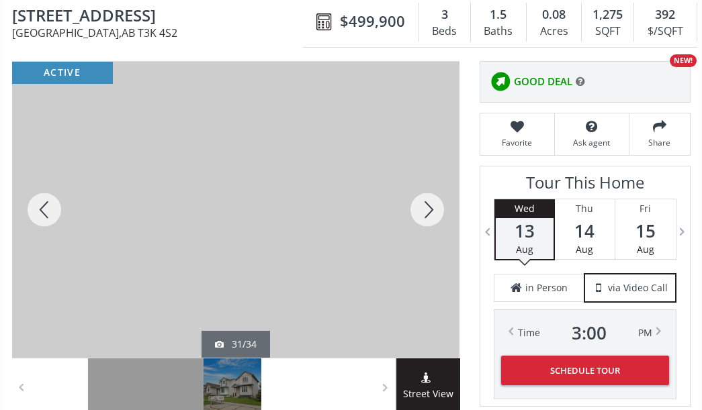
click at [416, 222] on div at bounding box center [427, 210] width 64 height 296
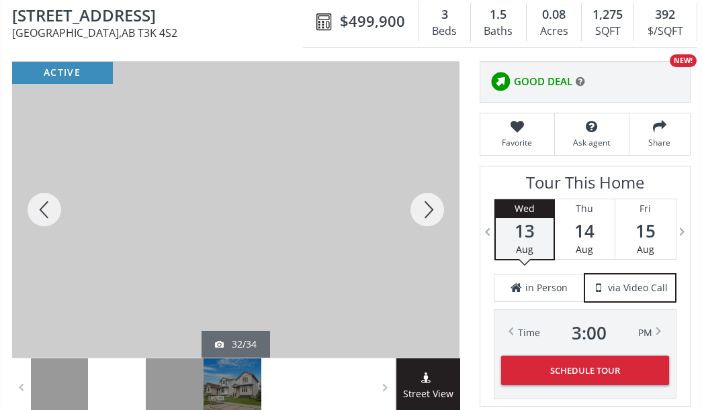
click at [416, 222] on div at bounding box center [427, 210] width 64 height 296
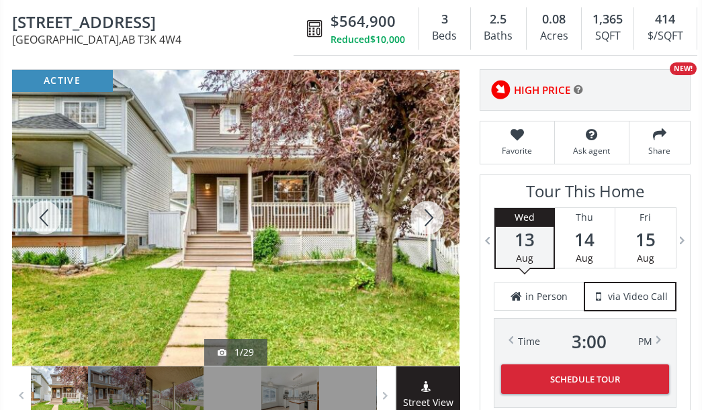
scroll to position [201, 0]
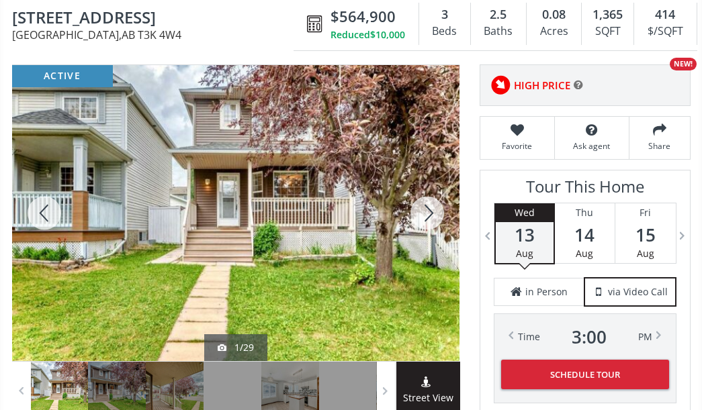
click at [426, 220] on div at bounding box center [427, 213] width 64 height 296
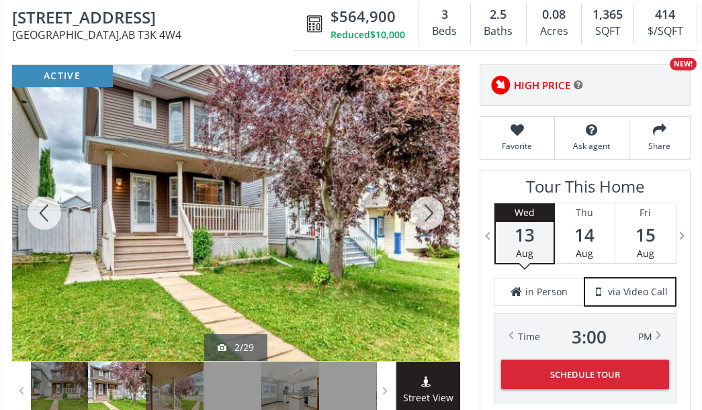
click at [426, 220] on div at bounding box center [427, 213] width 64 height 296
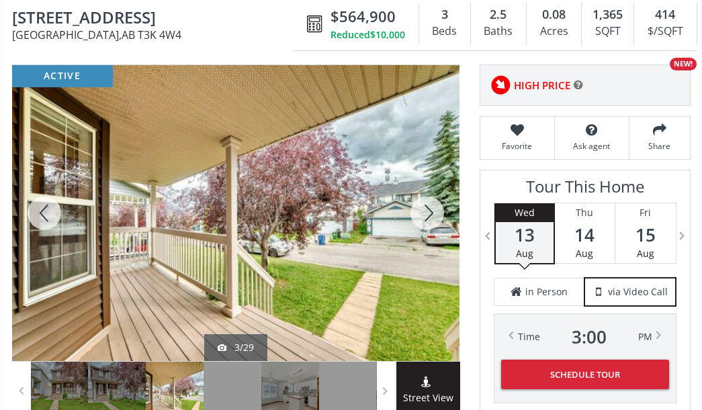
click at [426, 220] on div at bounding box center [427, 213] width 64 height 296
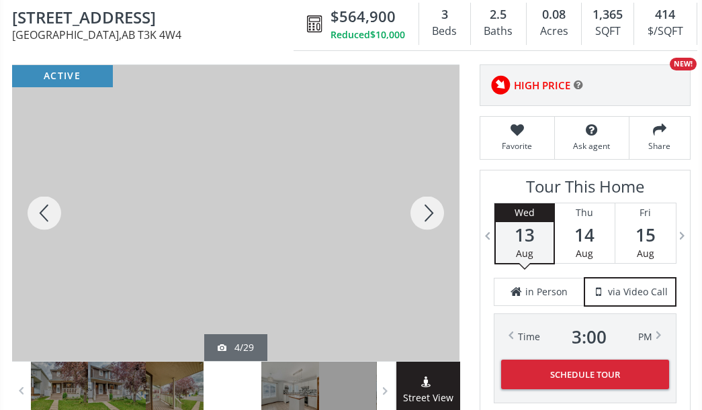
click at [426, 220] on div at bounding box center [427, 213] width 64 height 296
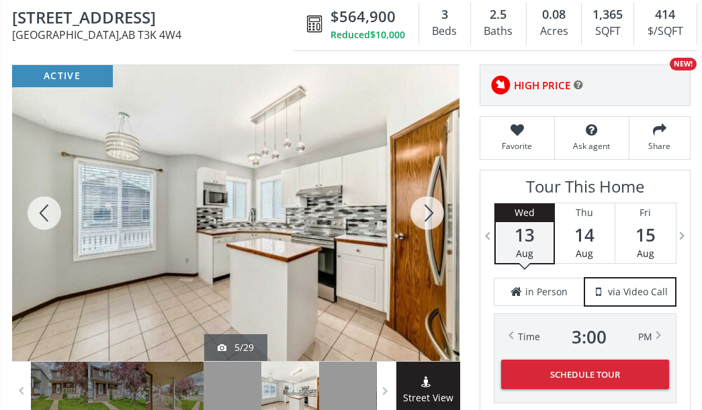
click at [426, 220] on div at bounding box center [427, 213] width 64 height 296
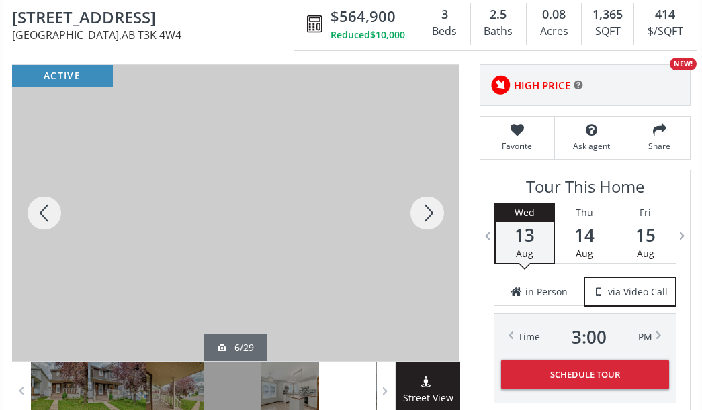
click at [426, 220] on div at bounding box center [427, 213] width 64 height 296
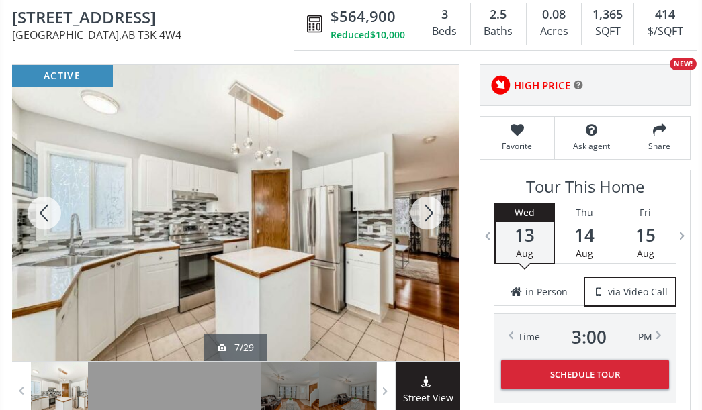
click at [426, 220] on div at bounding box center [427, 213] width 64 height 296
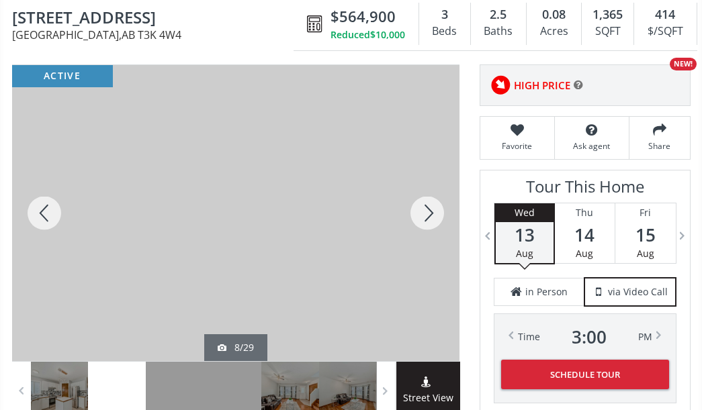
click at [426, 220] on div at bounding box center [427, 213] width 64 height 296
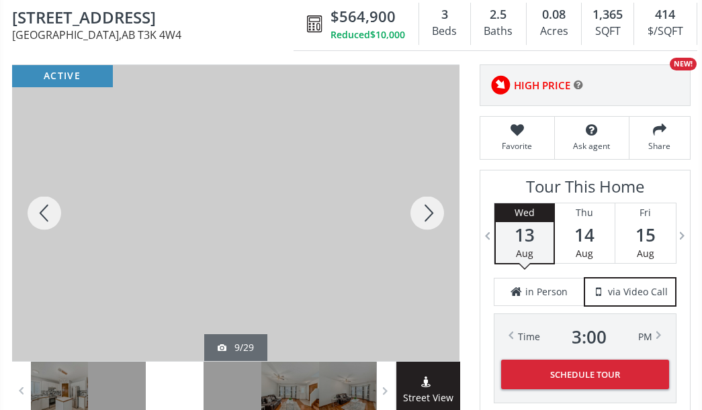
click at [426, 220] on div at bounding box center [427, 213] width 64 height 296
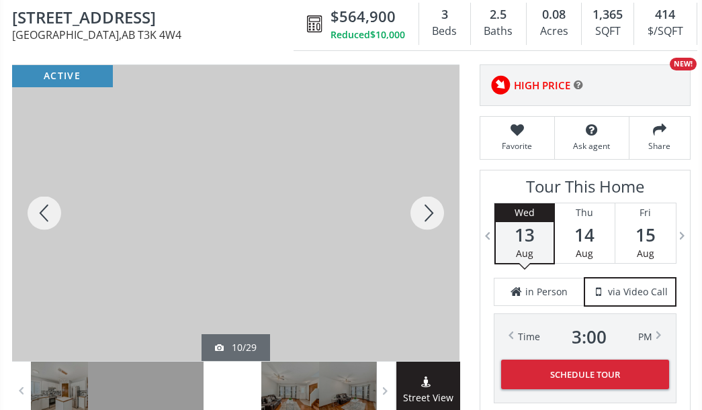
click at [426, 220] on div at bounding box center [427, 213] width 64 height 296
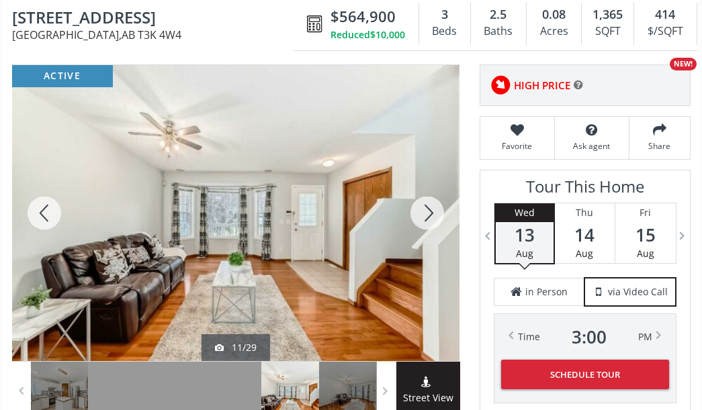
click at [426, 220] on div at bounding box center [427, 213] width 64 height 296
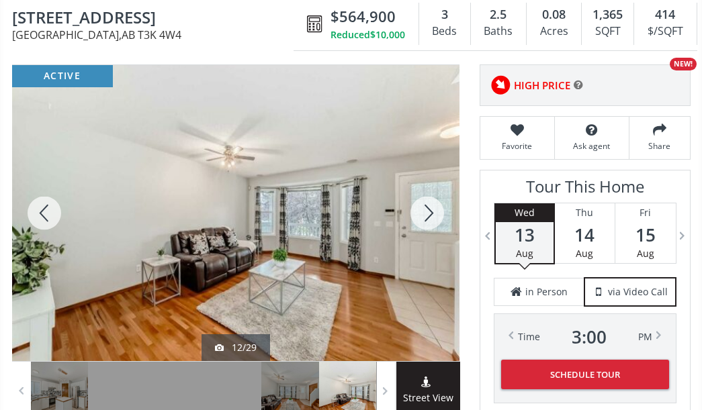
click at [426, 220] on div at bounding box center [427, 213] width 64 height 296
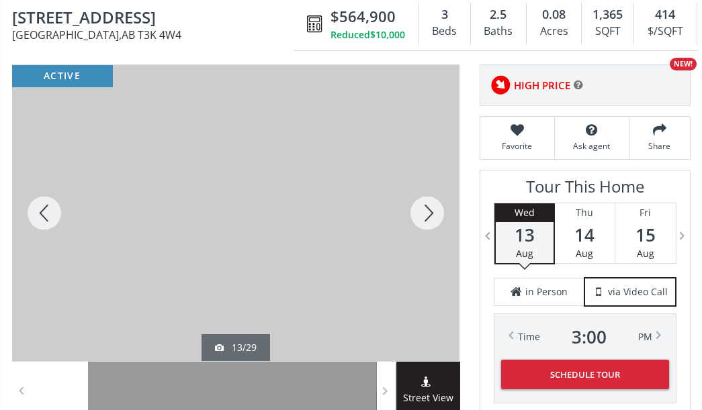
click at [426, 220] on div at bounding box center [427, 213] width 64 height 296
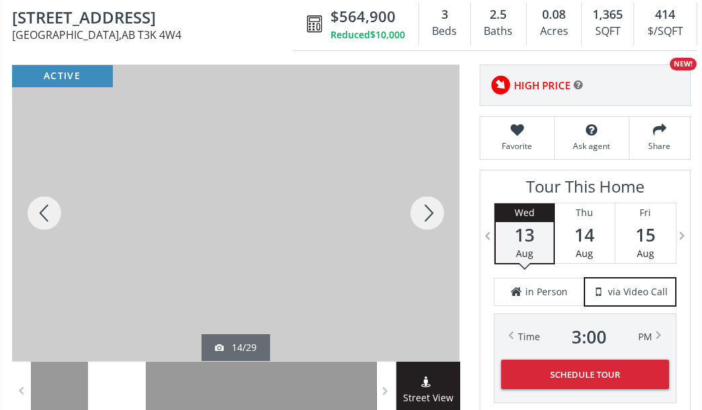
click at [426, 220] on div at bounding box center [427, 213] width 64 height 296
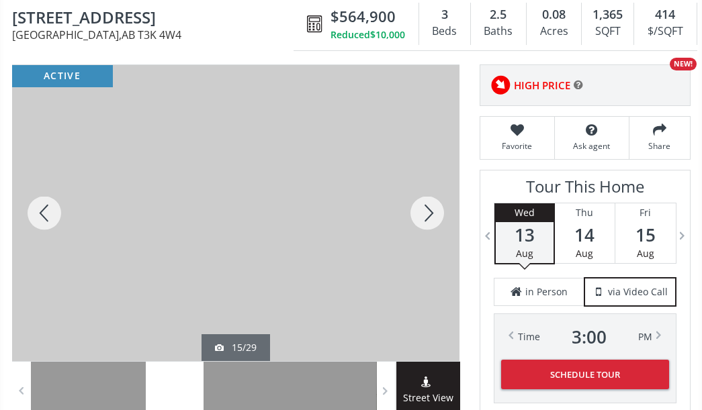
click at [426, 220] on div at bounding box center [427, 213] width 64 height 296
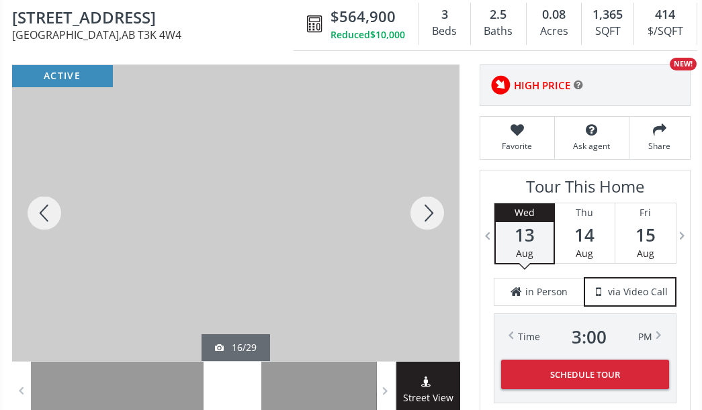
click at [426, 220] on div at bounding box center [427, 213] width 64 height 296
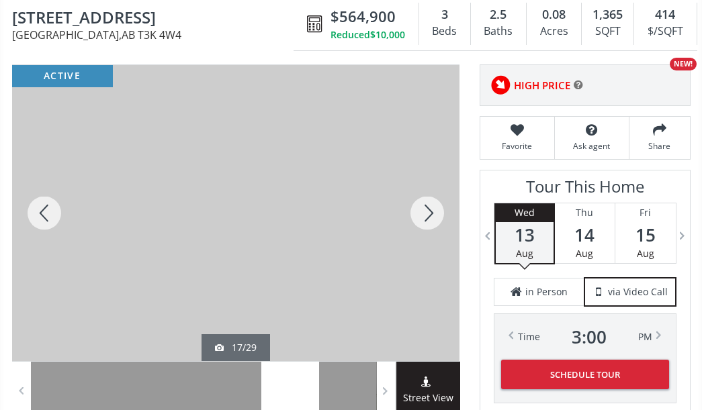
click at [426, 220] on div at bounding box center [427, 213] width 64 height 296
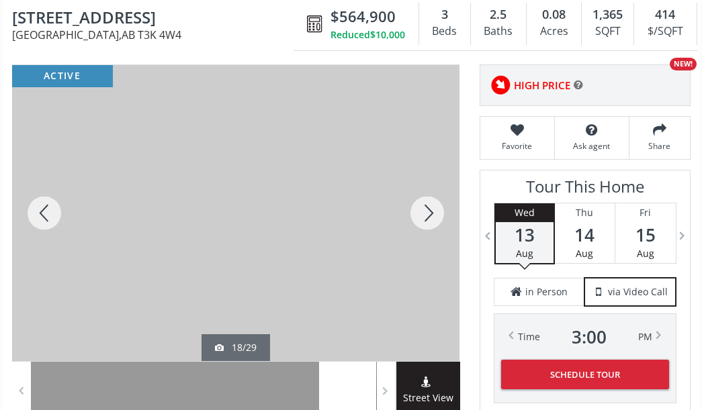
click at [426, 220] on div at bounding box center [427, 213] width 64 height 296
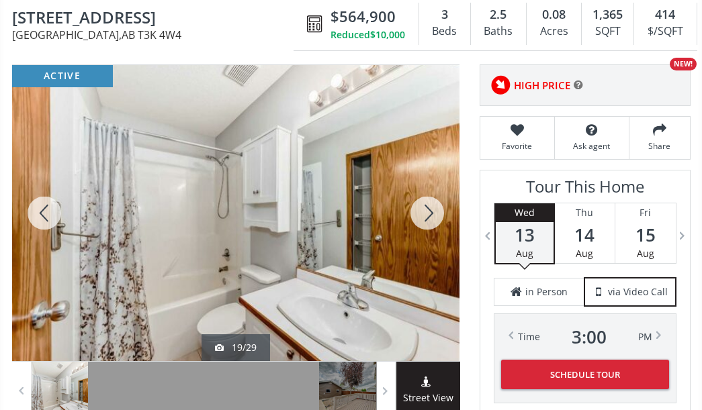
click at [425, 220] on div at bounding box center [427, 213] width 64 height 296
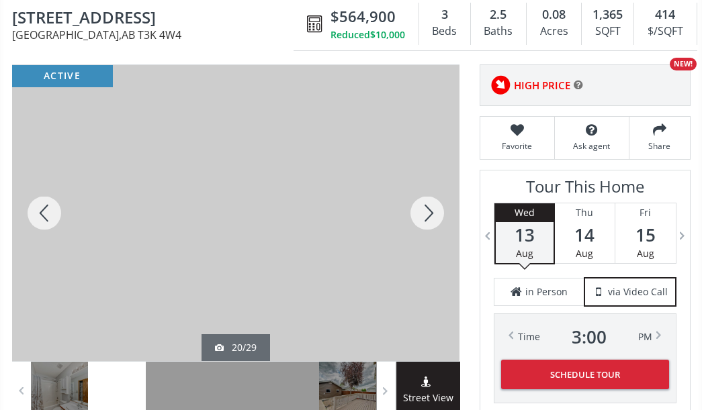
click at [425, 220] on div at bounding box center [427, 213] width 64 height 296
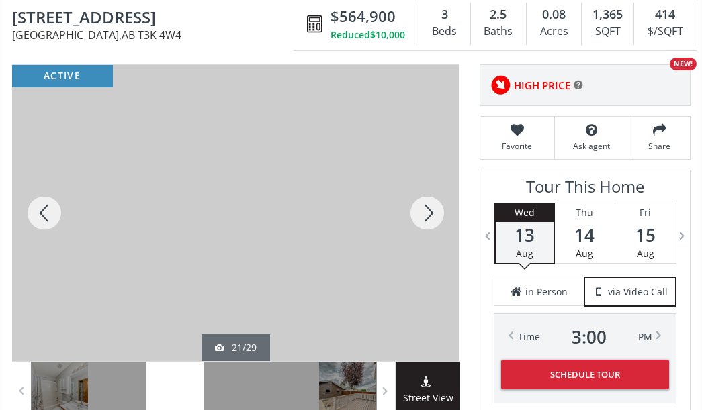
click at [425, 220] on div at bounding box center [427, 213] width 64 height 296
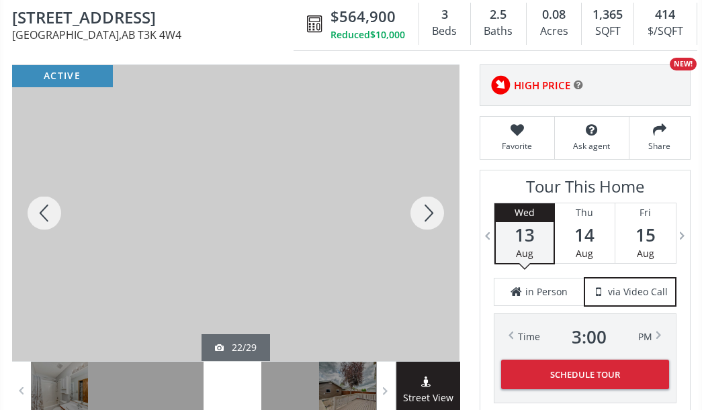
click at [425, 220] on div at bounding box center [427, 213] width 64 height 296
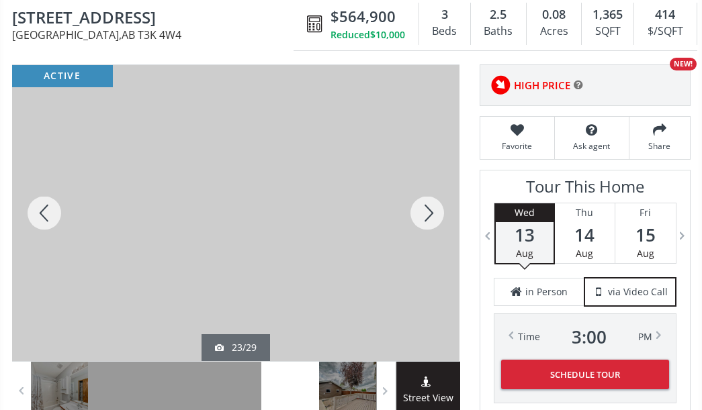
click at [425, 220] on div at bounding box center [427, 213] width 64 height 296
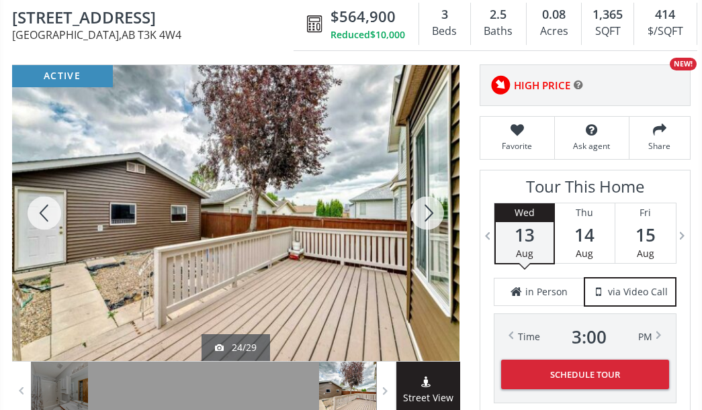
click at [425, 220] on div at bounding box center [427, 213] width 64 height 296
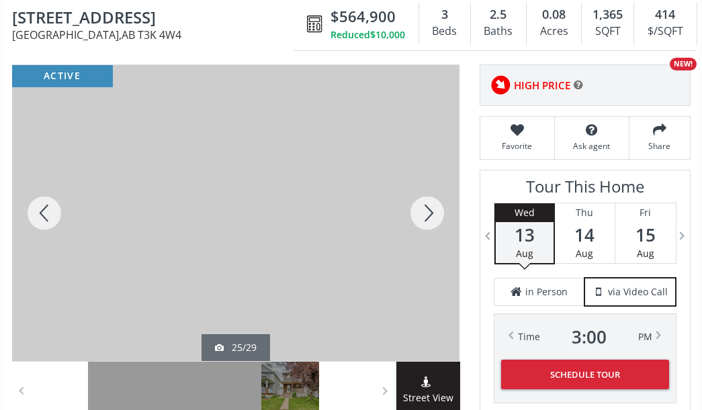
click at [425, 220] on div at bounding box center [427, 213] width 64 height 296
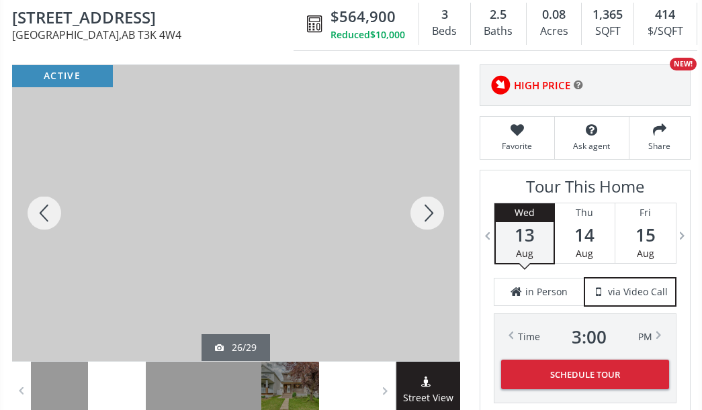
click at [425, 220] on div at bounding box center [427, 213] width 64 height 296
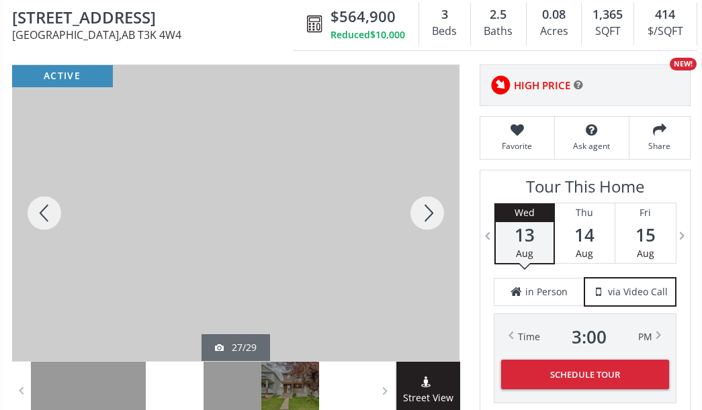
click at [425, 220] on div at bounding box center [427, 213] width 64 height 296
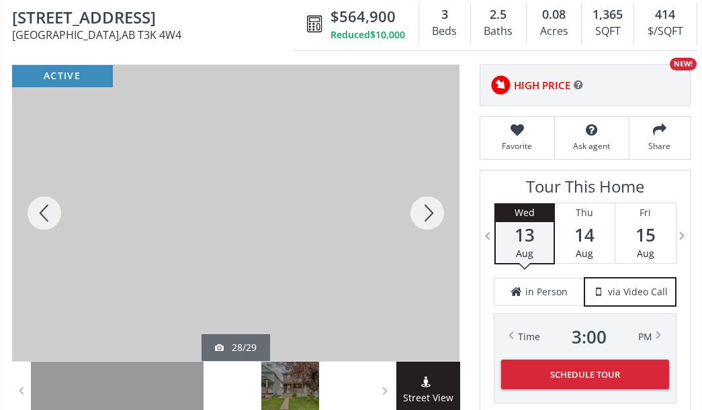
click at [425, 220] on div at bounding box center [427, 213] width 64 height 296
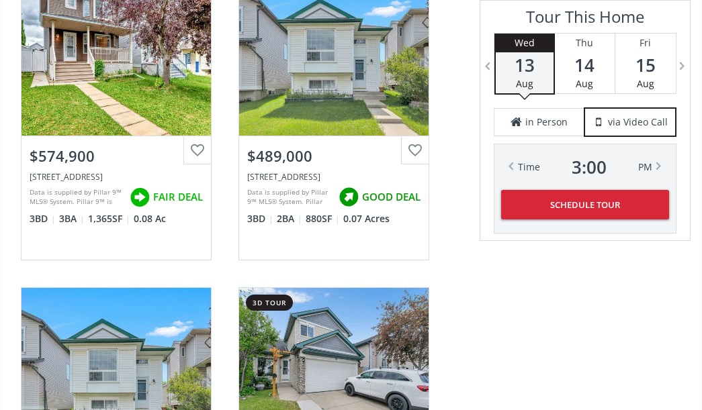
scroll to position [2350, 0]
